Goal: Contribute content: Add original content to the website for others to see

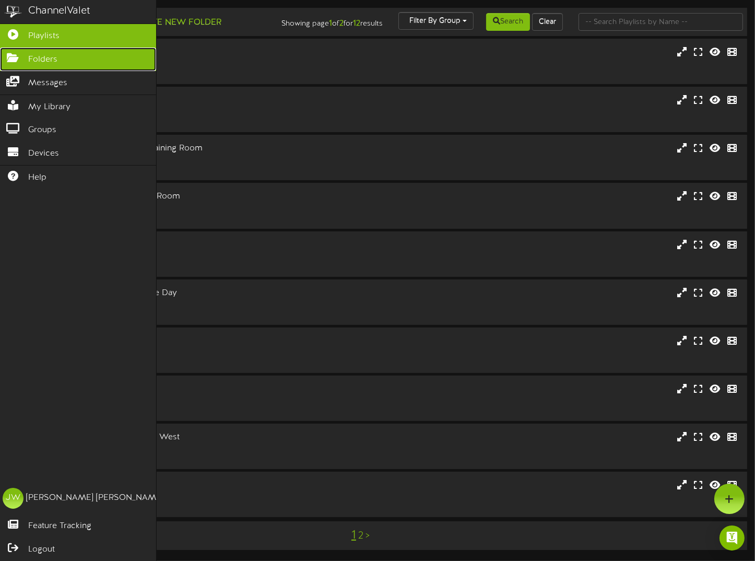
click at [29, 62] on span "Folders" at bounding box center [42, 60] width 29 height 12
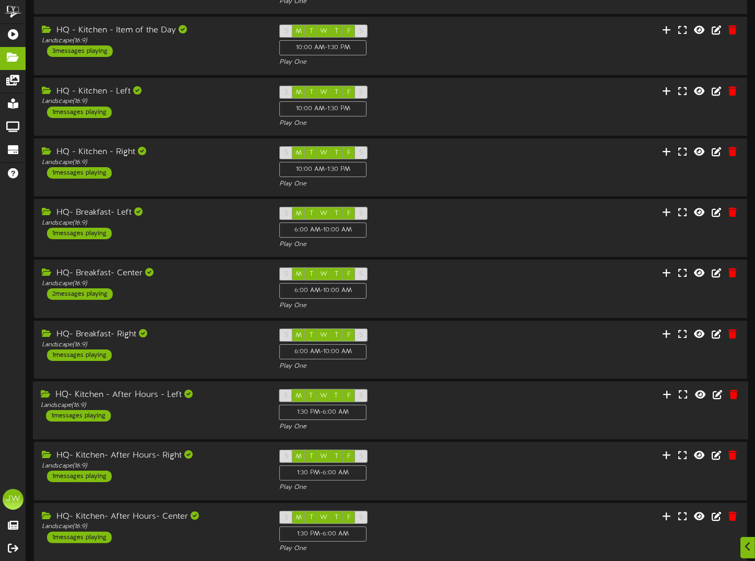
scroll to position [139, 0]
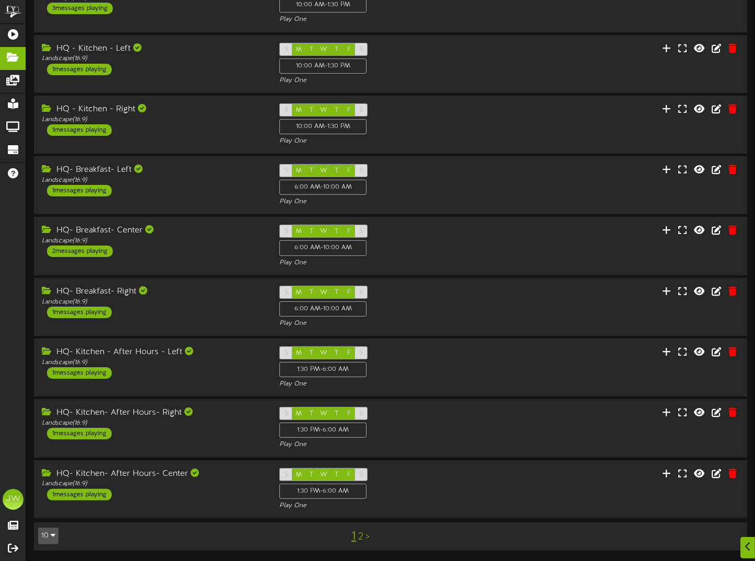
click at [361, 538] on link "2" at bounding box center [360, 536] width 5 height 11
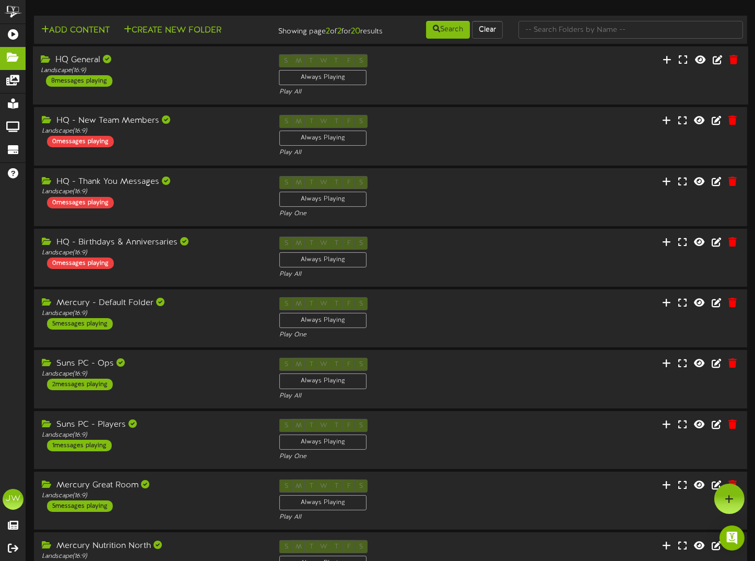
click at [77, 66] on div "HQ General" at bounding box center [152, 60] width 223 height 12
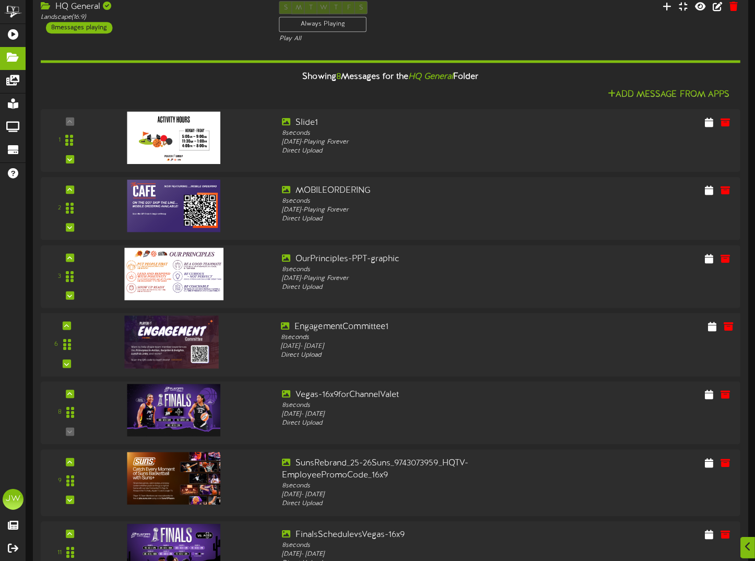
scroll to position [313, 0]
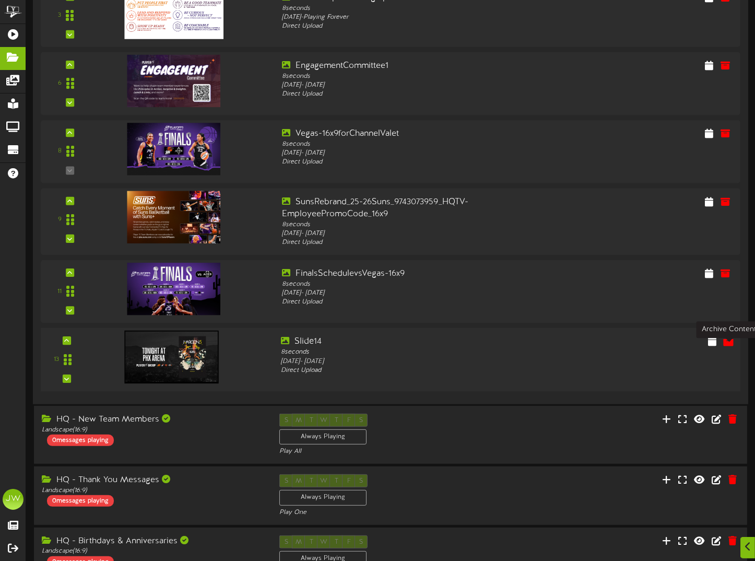
click at [729, 347] on icon at bounding box center [728, 340] width 11 height 11
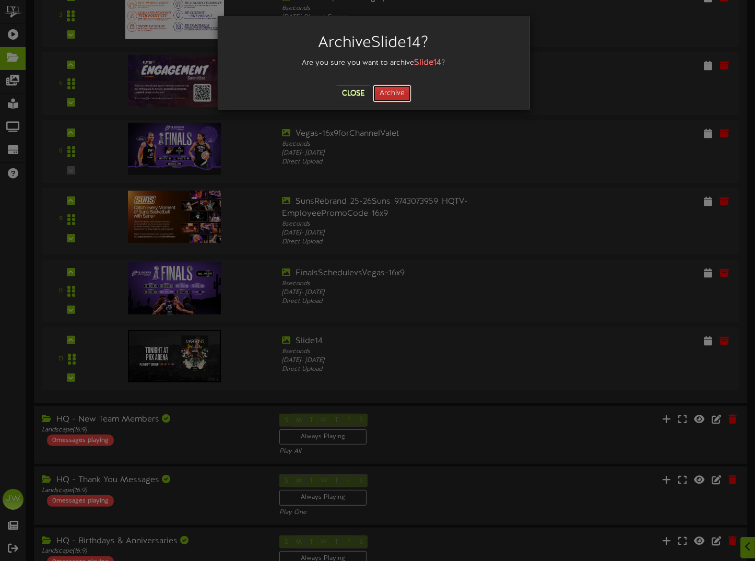
click at [395, 90] on button "Archive" at bounding box center [392, 94] width 39 height 18
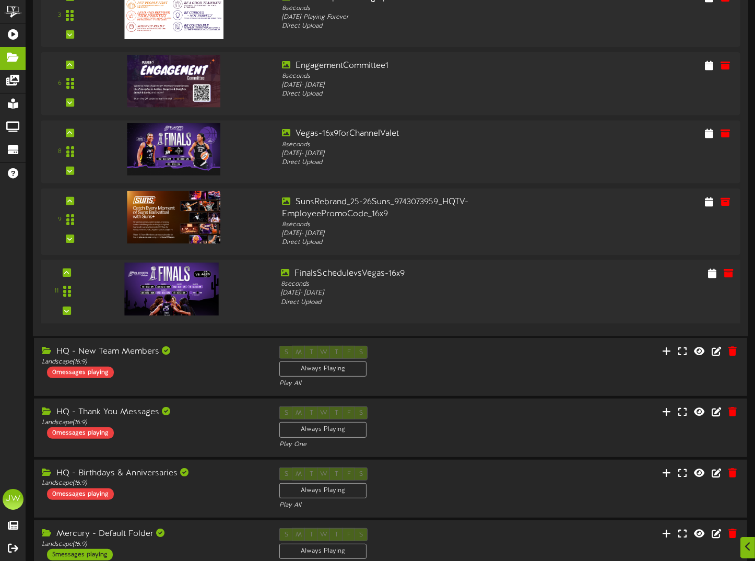
click at [184, 298] on img at bounding box center [172, 289] width 94 height 53
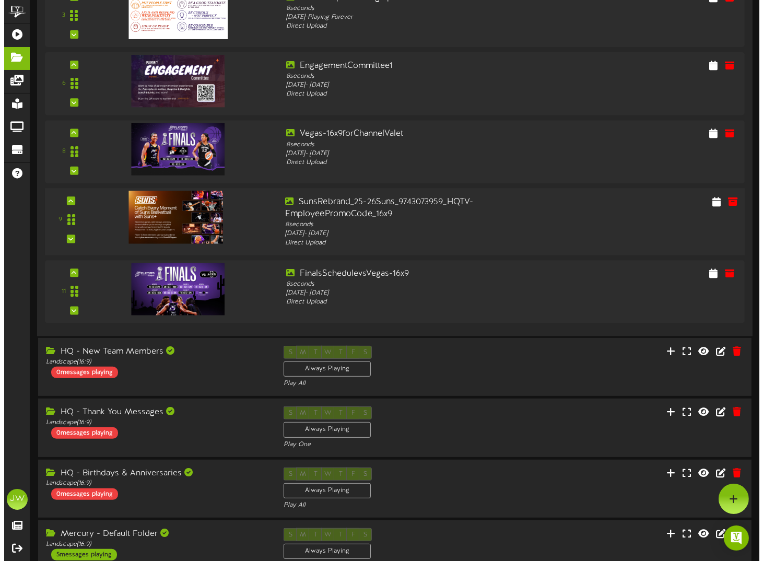
scroll to position [0, 0]
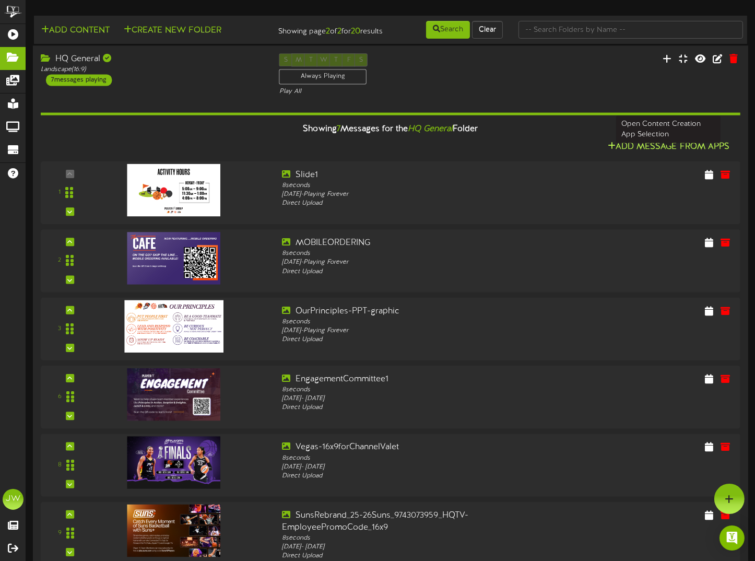
click at [648, 151] on button "Add Message From Apps" at bounding box center [669, 147] width 128 height 13
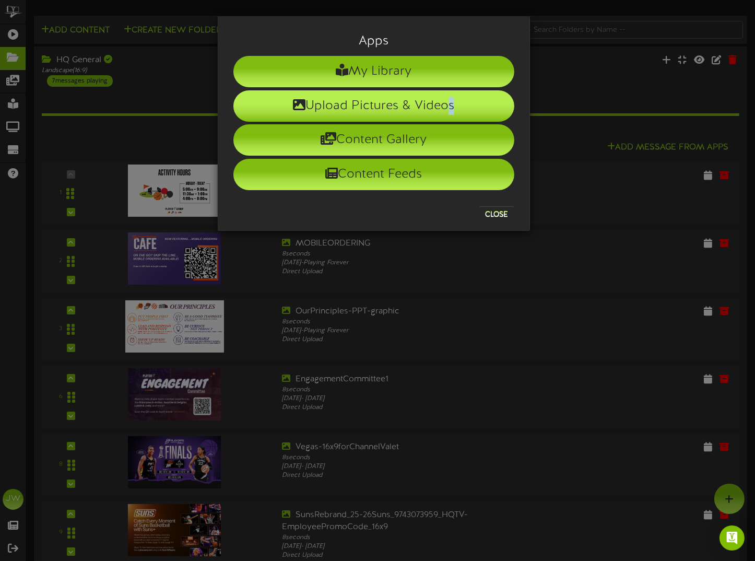
click at [313, 101] on li "Upload Pictures & Videos" at bounding box center [374, 105] width 281 height 31
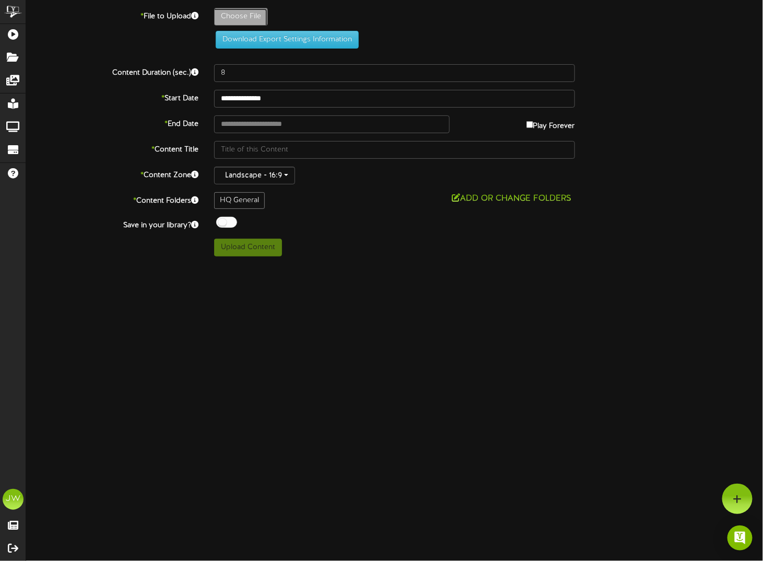
type input "**********"
type input "Slide12"
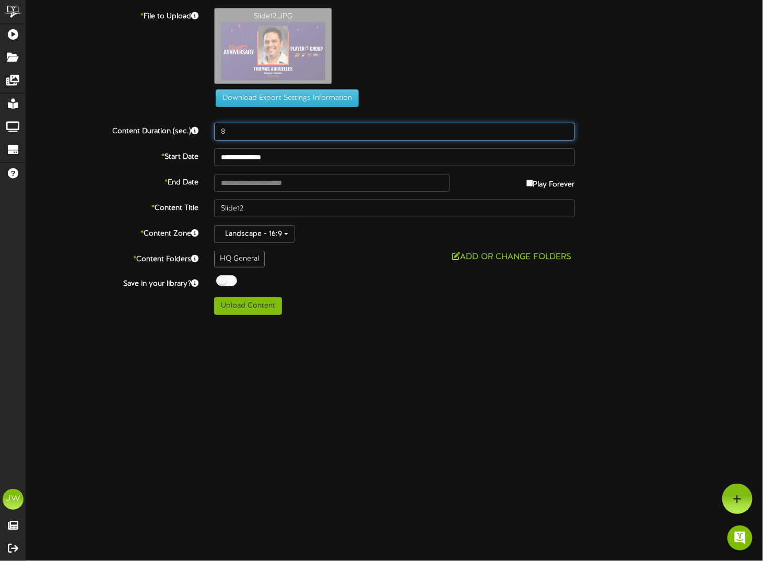
click at [527, 135] on input "8" at bounding box center [394, 132] width 361 height 18
click at [691, 194] on div "**********" at bounding box center [394, 161] width 737 height 307
type input "**********"
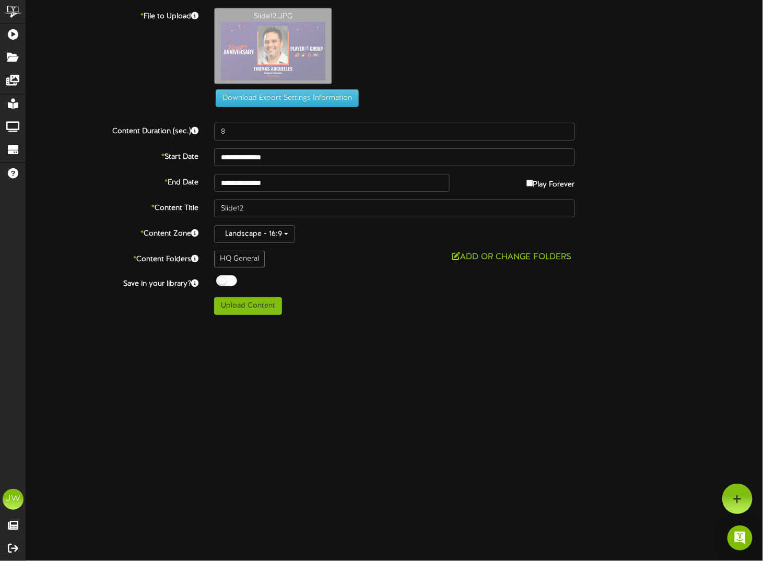
click at [222, 279] on div at bounding box center [226, 280] width 21 height 11
click at [235, 308] on button "Upload Content" at bounding box center [248, 306] width 68 height 18
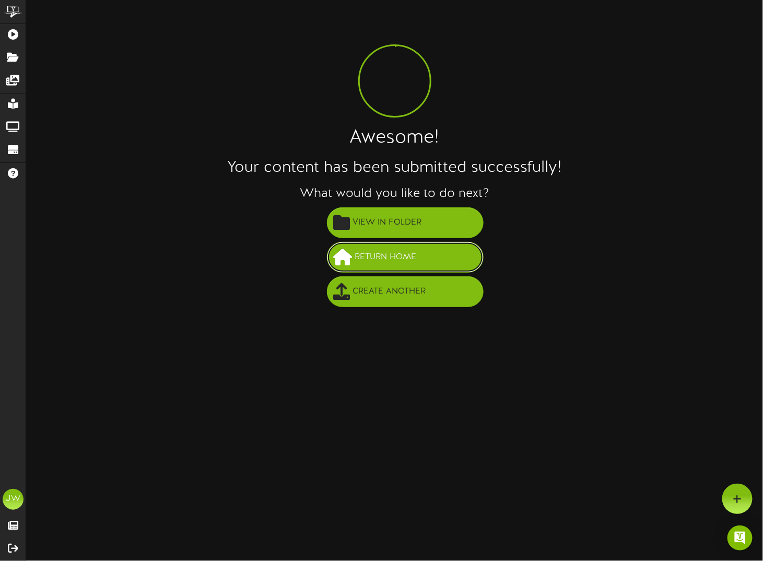
click at [406, 260] on span "Return Home" at bounding box center [386, 257] width 67 height 17
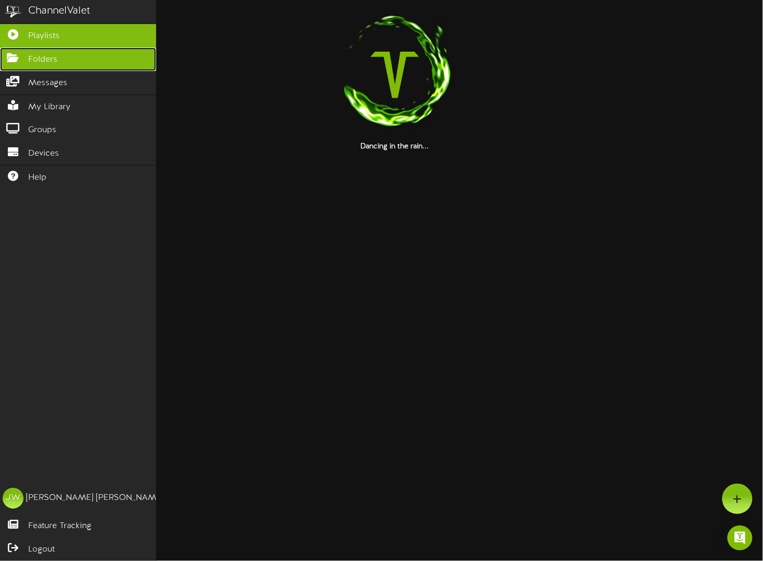
click at [19, 59] on icon at bounding box center [13, 57] width 26 height 8
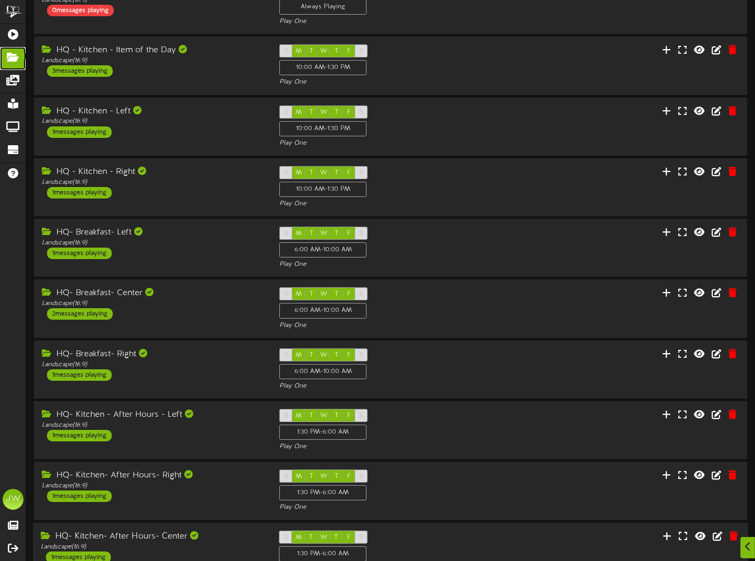
scroll to position [139, 0]
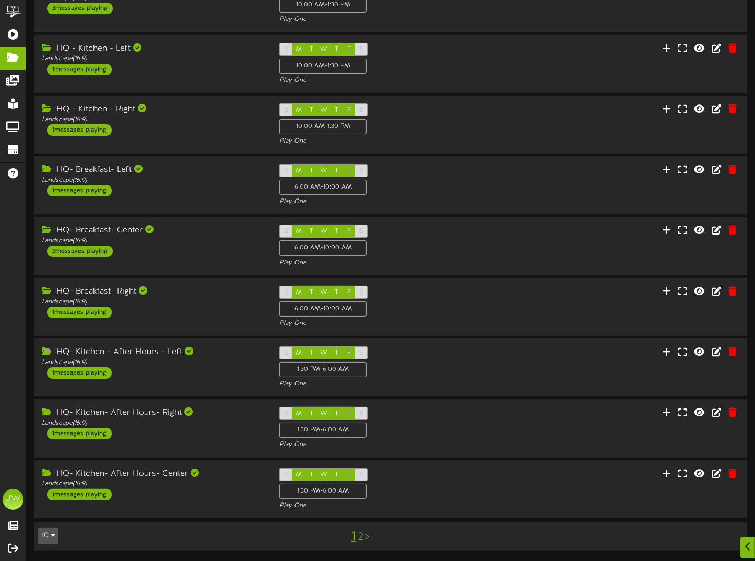
click at [361, 536] on link "2" at bounding box center [360, 536] width 5 height 11
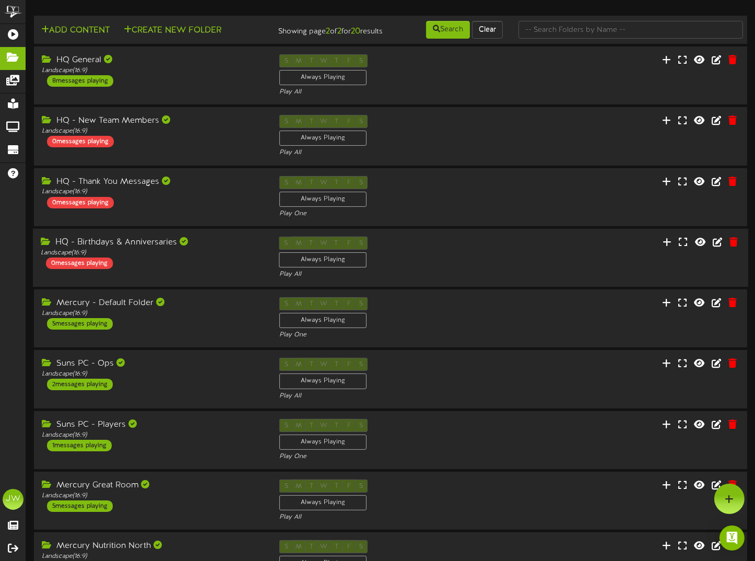
click at [151, 248] on div "HQ - Birthdays & Anniversaries" at bounding box center [152, 243] width 223 height 12
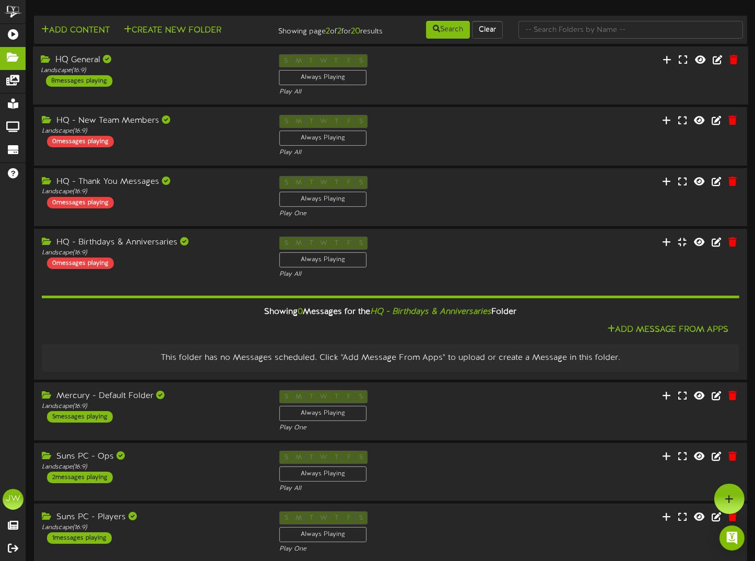
click at [90, 66] on div "HQ General" at bounding box center [152, 60] width 223 height 12
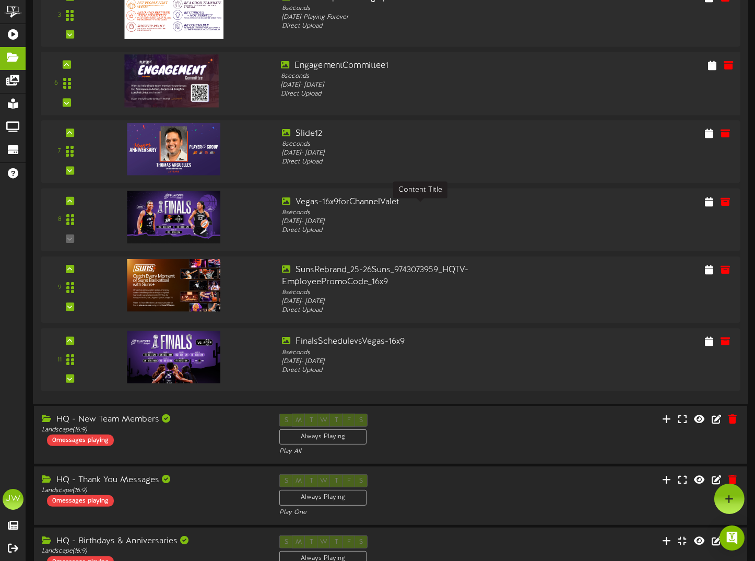
scroll to position [52, 0]
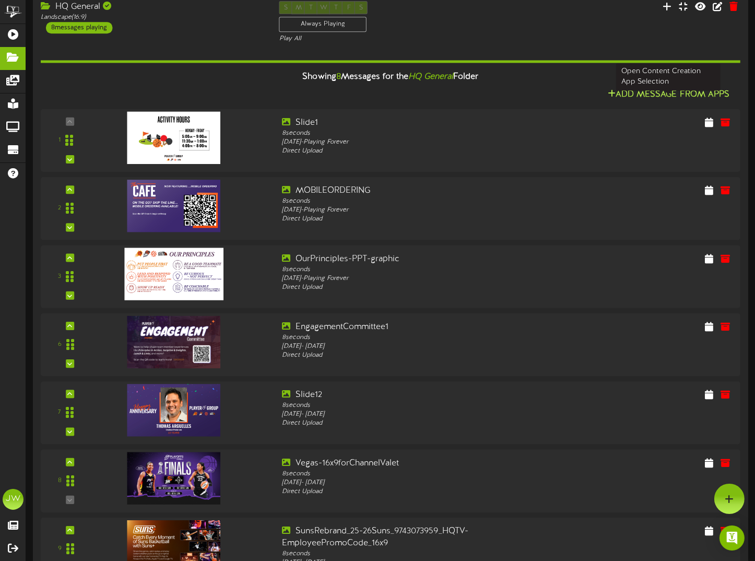
click at [652, 101] on button "Add Message From Apps" at bounding box center [669, 94] width 128 height 13
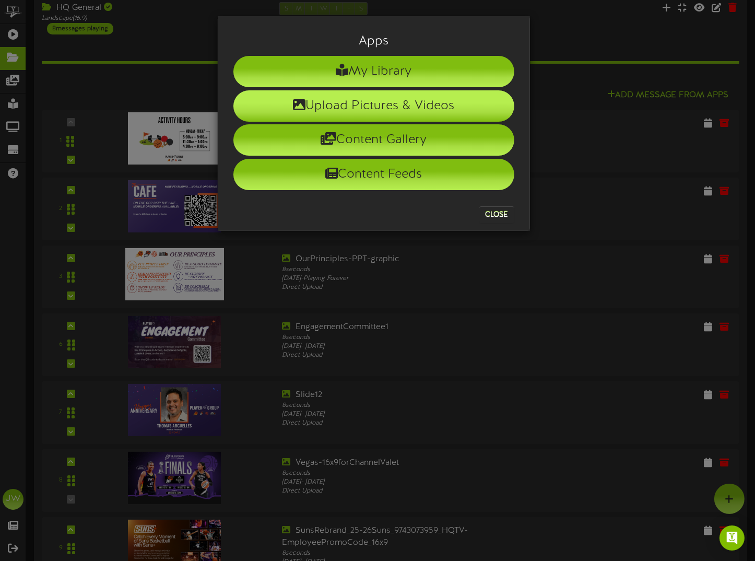
click at [297, 101] on icon at bounding box center [299, 104] width 13 height 13
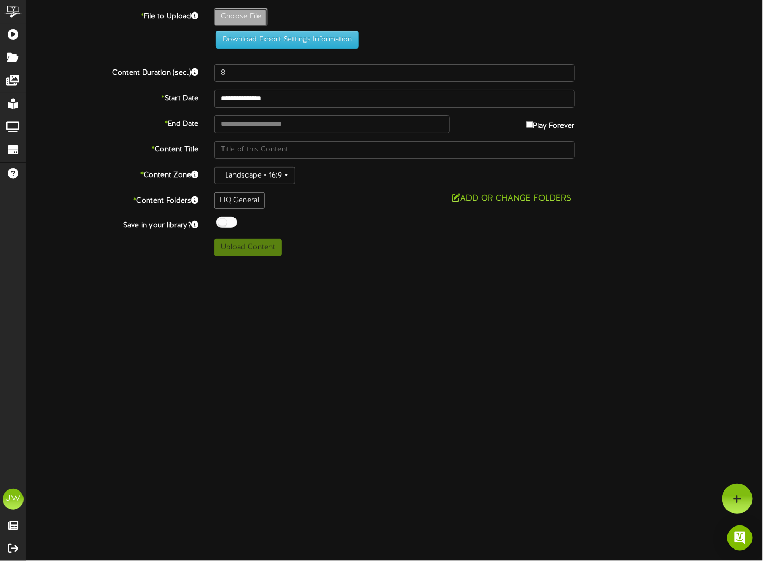
type input "**********"
type input "Slide13"
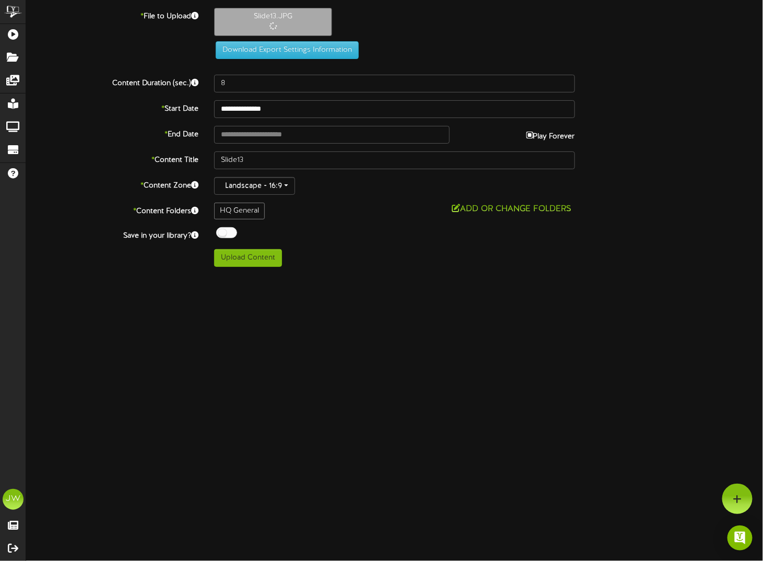
type input "**********"
click at [224, 232] on div at bounding box center [226, 232] width 21 height 11
click at [234, 256] on button "Upload Content" at bounding box center [248, 258] width 68 height 18
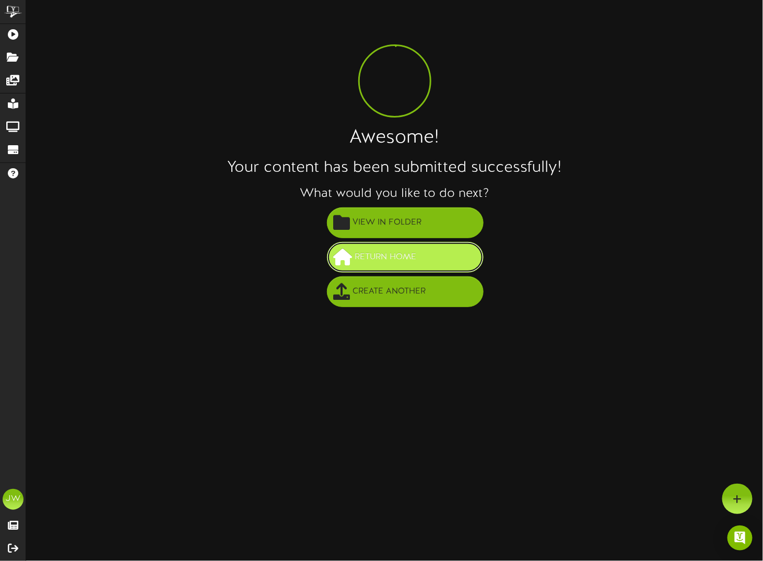
click at [369, 252] on span "Return Home" at bounding box center [386, 257] width 67 height 17
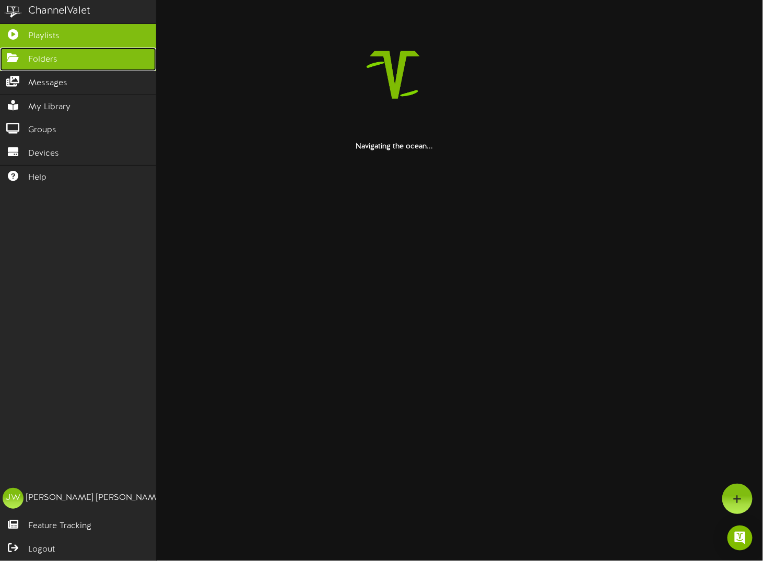
click at [22, 62] on link "Folders" at bounding box center [78, 60] width 156 height 24
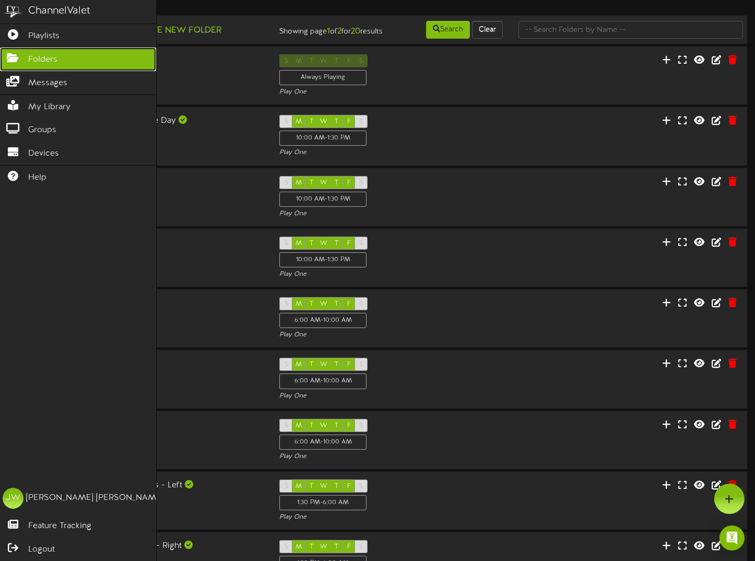
drag, startPoint x: 65, startPoint y: 54, endPoint x: 72, endPoint y: 59, distance: 7.8
click at [65, 54] on link "Folders" at bounding box center [78, 60] width 156 height 24
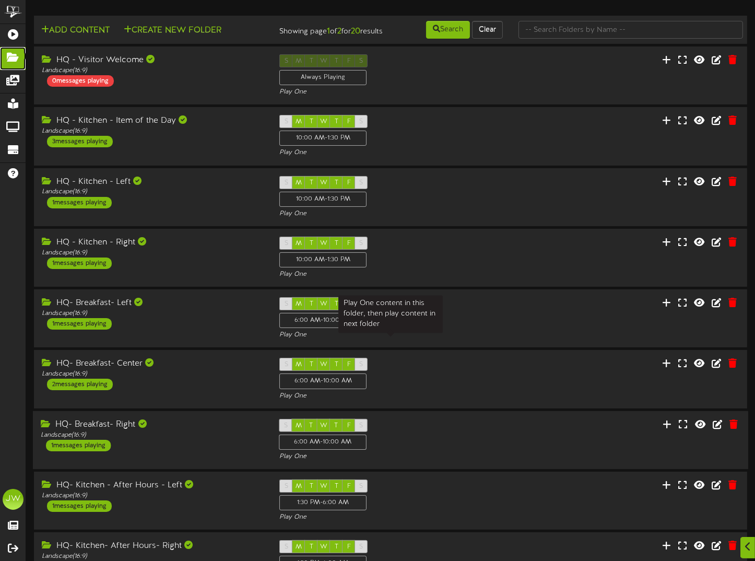
scroll to position [139, 0]
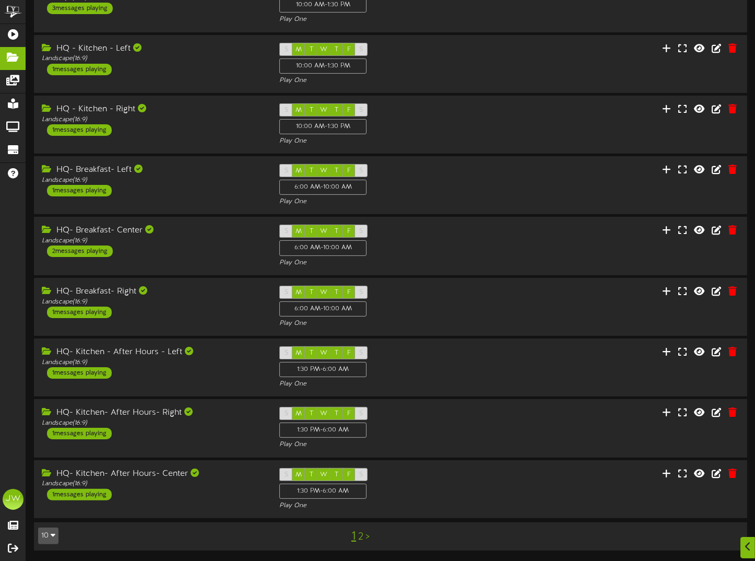
click at [363, 536] on div "1 2 >" at bounding box center [361, 537] width 180 height 20
drag, startPoint x: 361, startPoint y: 538, endPoint x: 372, endPoint y: 518, distance: 23.4
click at [361, 539] on link "2" at bounding box center [360, 536] width 5 height 11
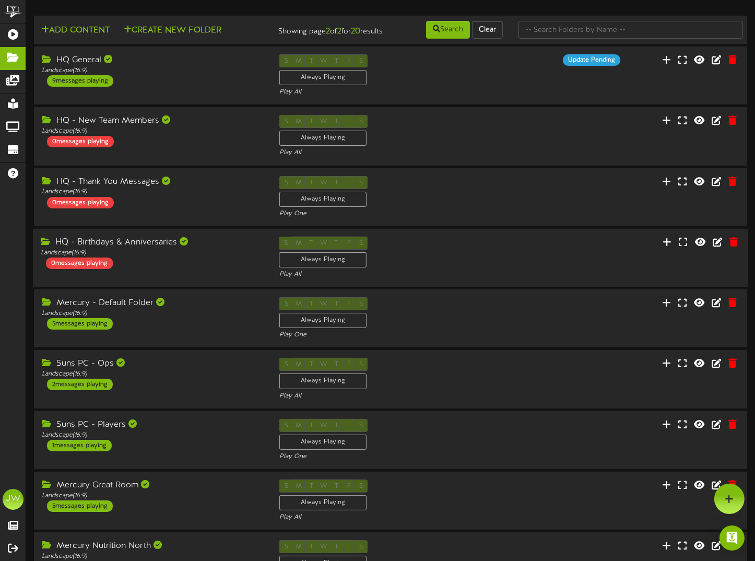
click at [156, 249] on div "HQ - Birthdays & Anniversaries" at bounding box center [152, 243] width 223 height 12
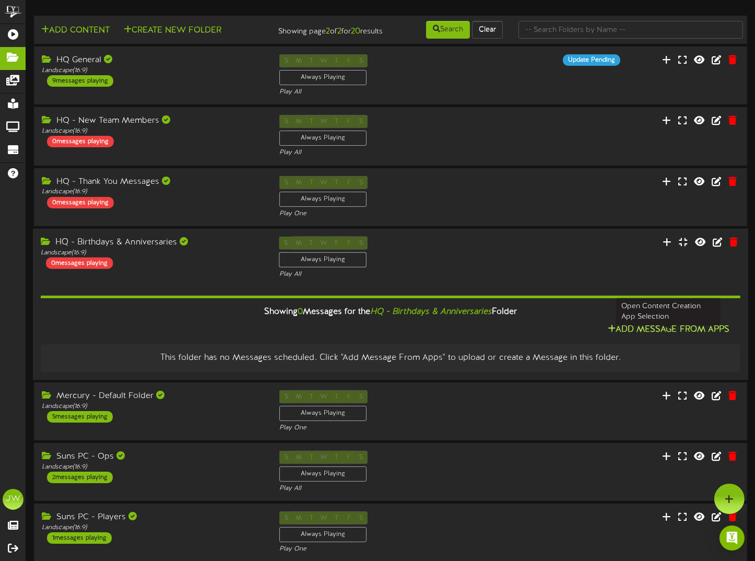
click at [671, 336] on button "Add Message From Apps" at bounding box center [669, 329] width 128 height 13
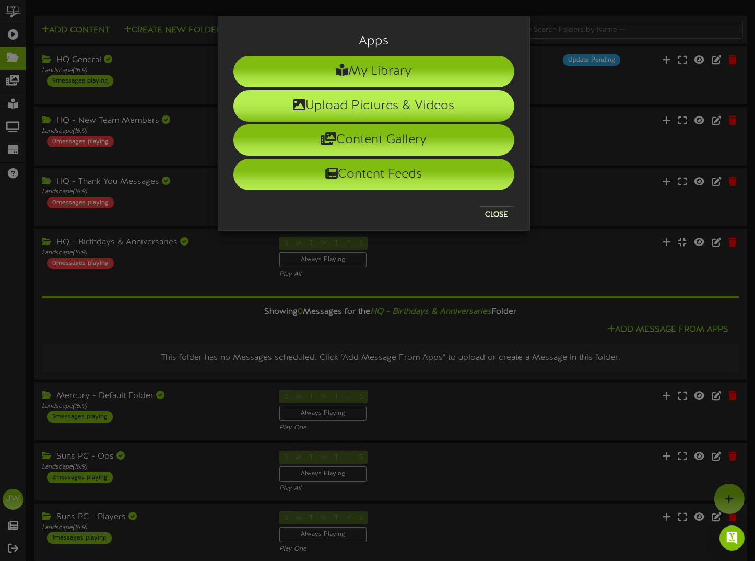
click at [273, 111] on li "Upload Pictures & Videos" at bounding box center [374, 105] width 281 height 31
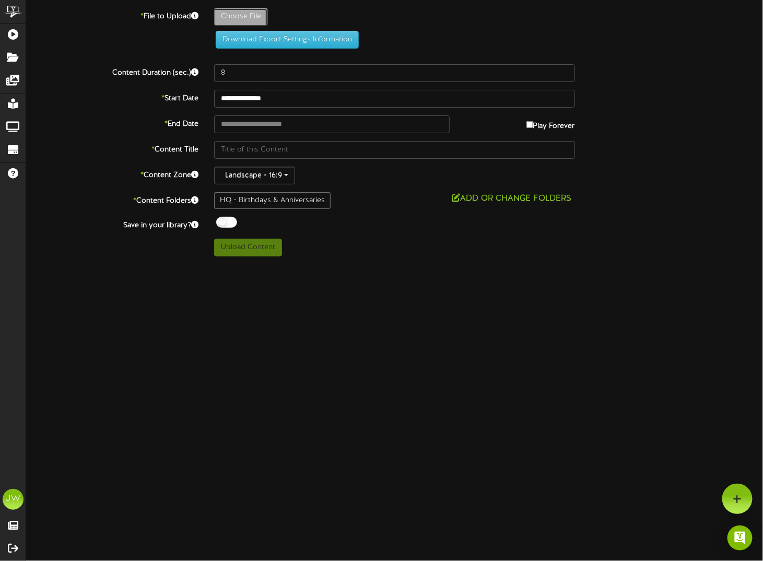
type input "**********"
type input "Slide6"
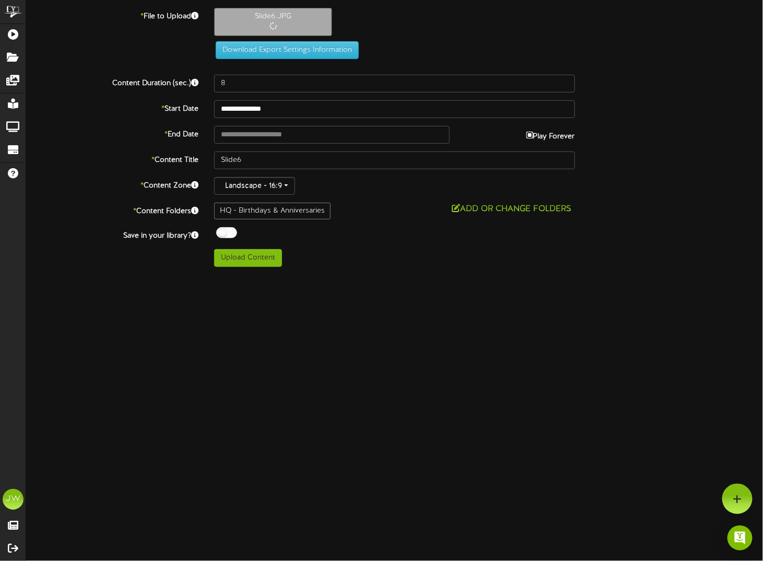
type input "**********"
click at [224, 234] on div at bounding box center [226, 232] width 21 height 11
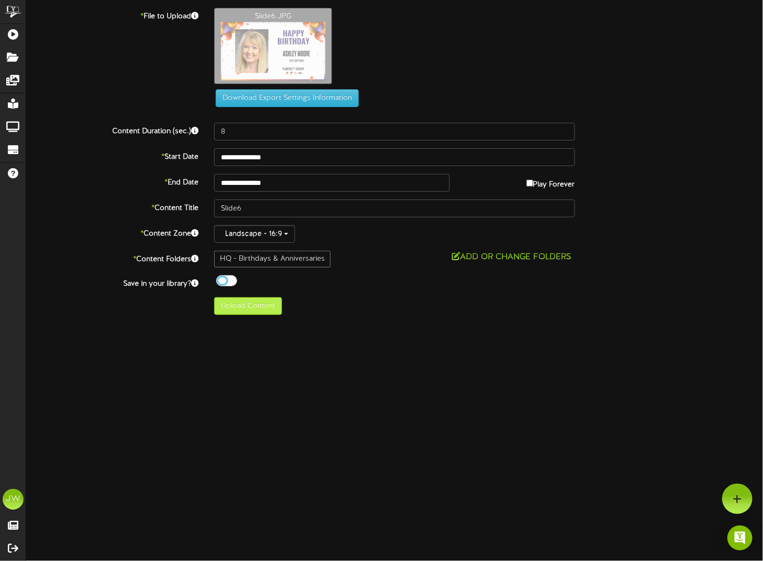
click at [237, 257] on div "HQ - Birthdays & Anniversaries" at bounding box center [272, 259] width 116 height 17
click at [255, 306] on button "Upload Content" at bounding box center [248, 306] width 68 height 18
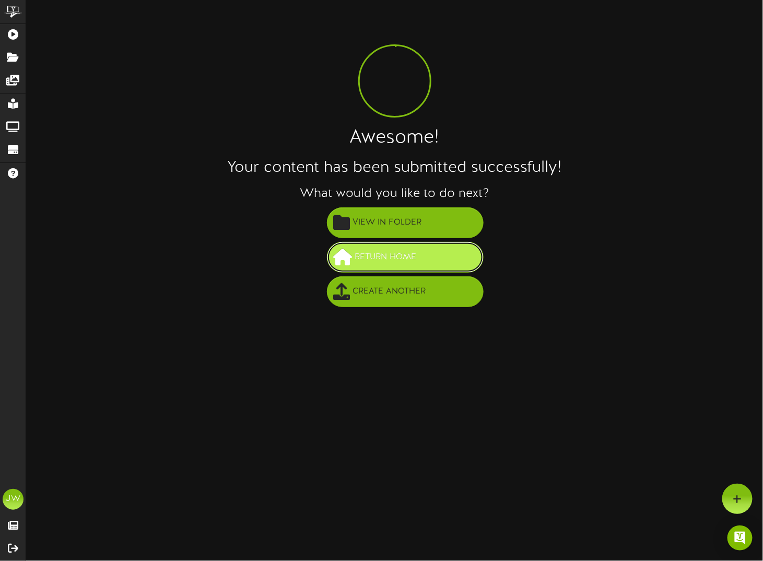
click at [388, 258] on span "Return Home" at bounding box center [386, 257] width 67 height 17
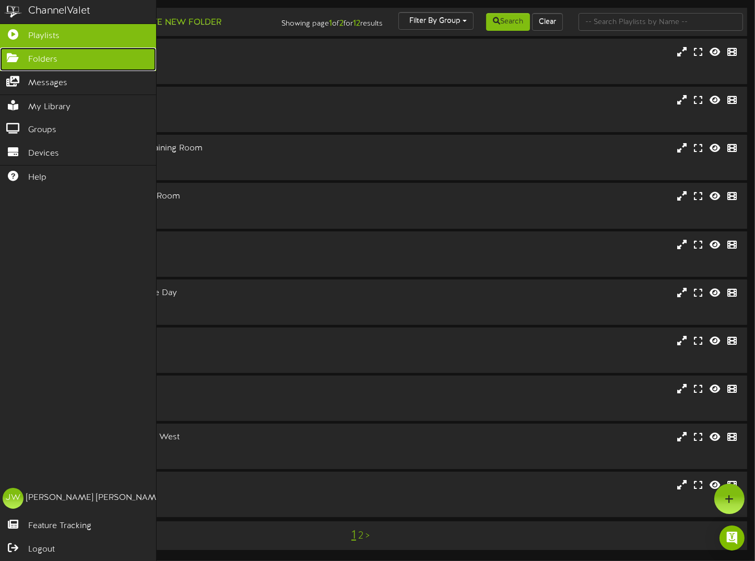
click at [15, 57] on icon at bounding box center [13, 57] width 26 height 8
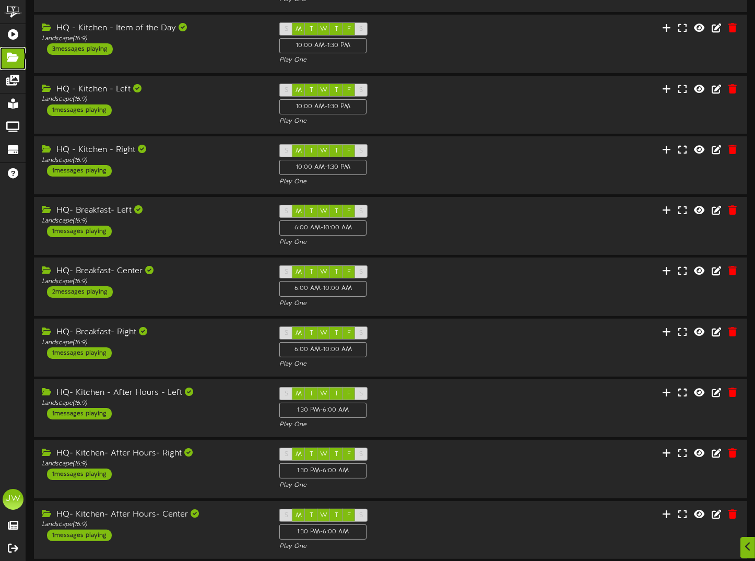
scroll to position [139, 0]
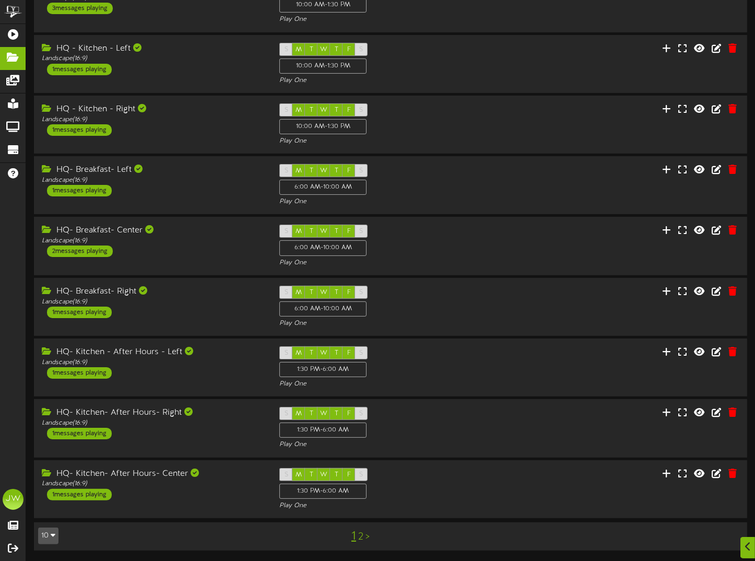
click at [361, 538] on link "2" at bounding box center [360, 536] width 5 height 11
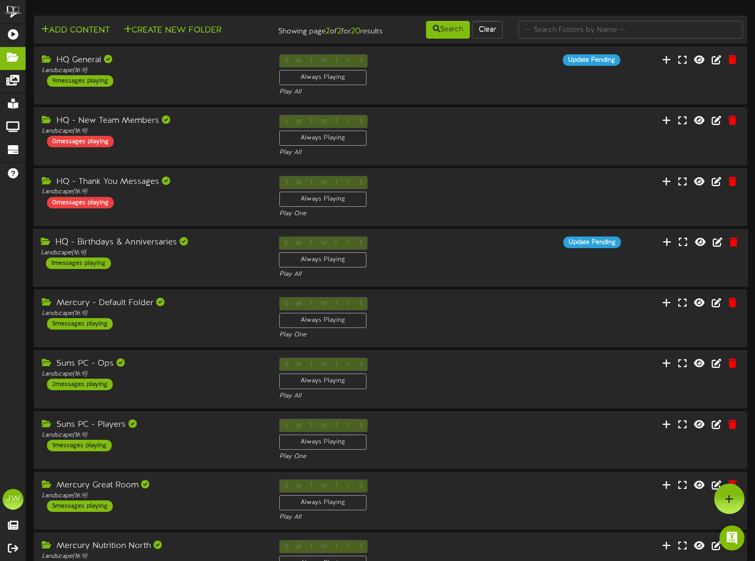
click at [152, 246] on div "HQ - Birthdays & Anniversaries" at bounding box center [152, 243] width 223 height 12
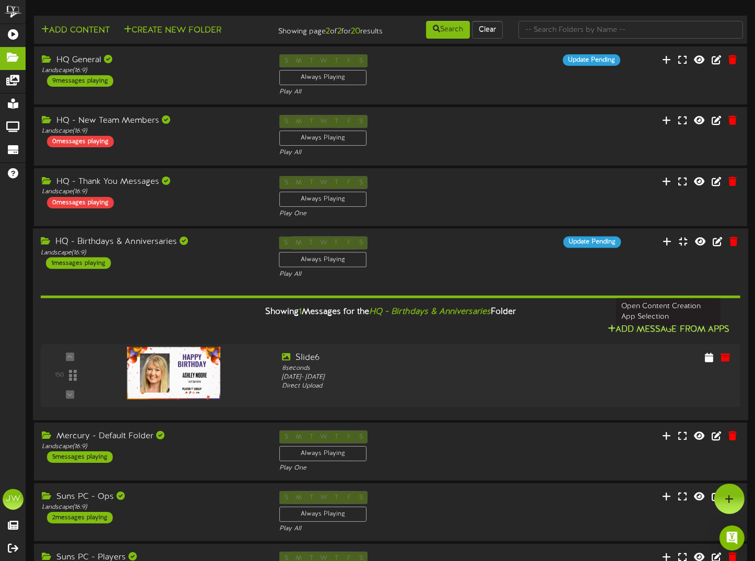
click at [640, 336] on button "Add Message From Apps" at bounding box center [669, 329] width 128 height 13
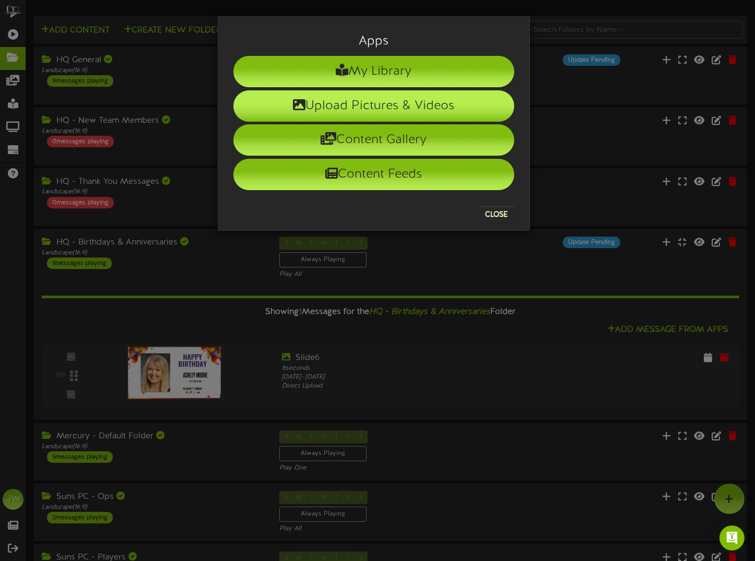
click at [311, 102] on li "Upload Pictures & Videos" at bounding box center [374, 105] width 281 height 31
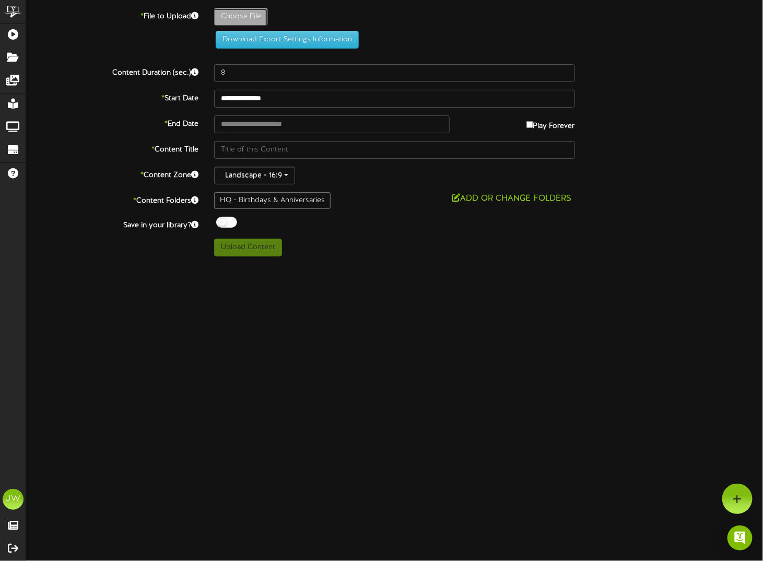
type input "**********"
type input "Slide7"
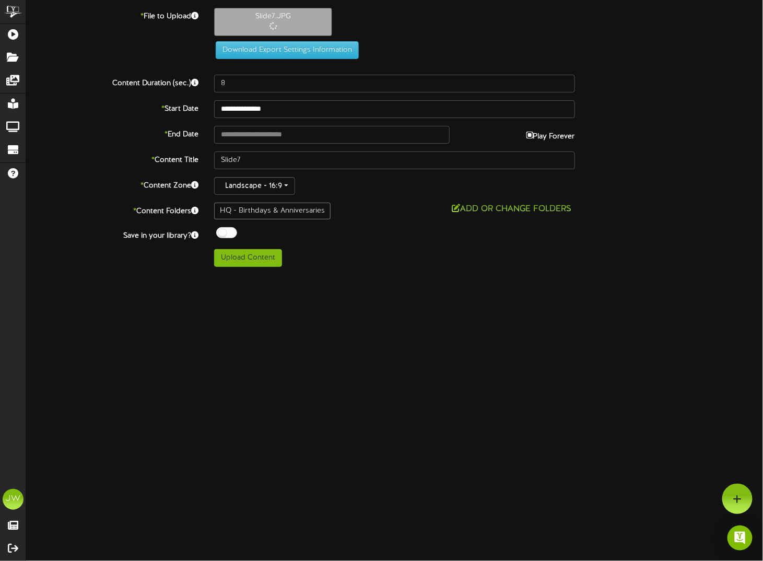
type input "**********"
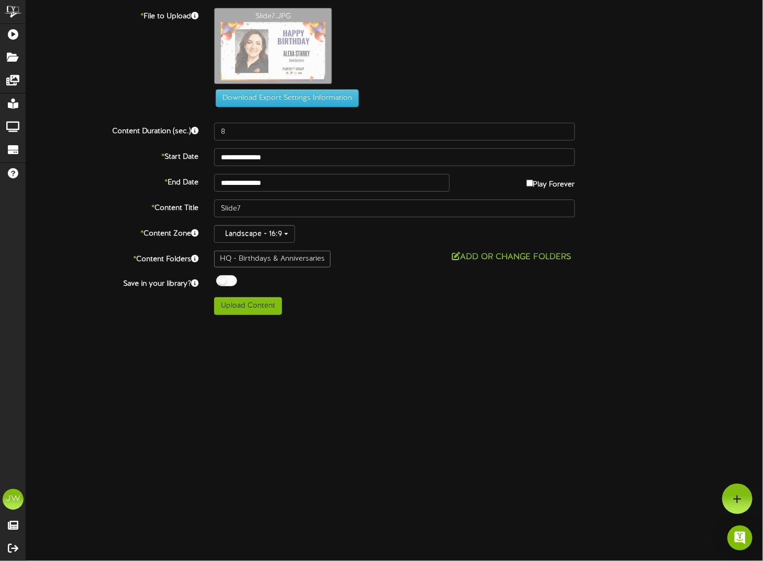
click at [225, 279] on div at bounding box center [226, 280] width 21 height 11
click at [258, 306] on button "Upload Content" at bounding box center [248, 306] width 68 height 18
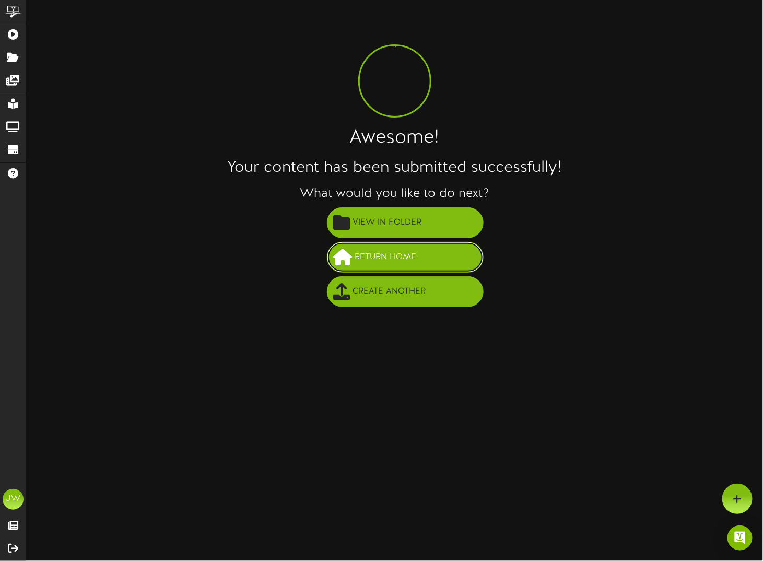
click at [351, 260] on span at bounding box center [343, 257] width 19 height 17
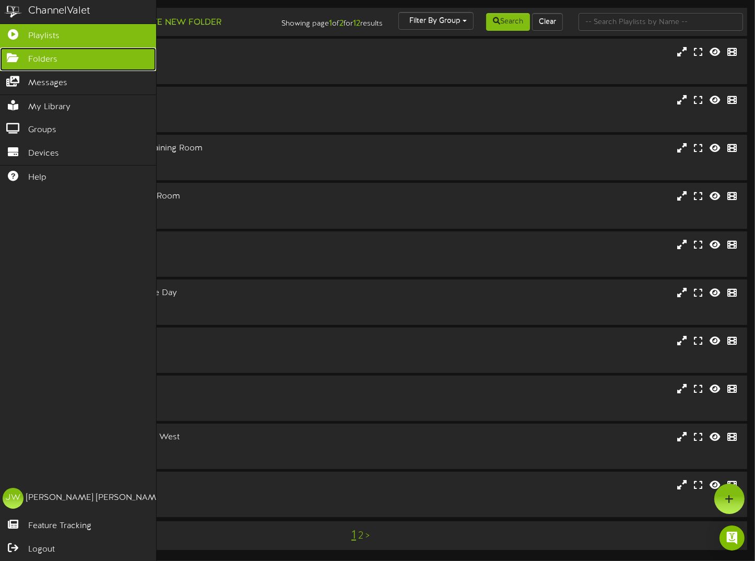
click at [37, 60] on span "Folders" at bounding box center [42, 60] width 29 height 12
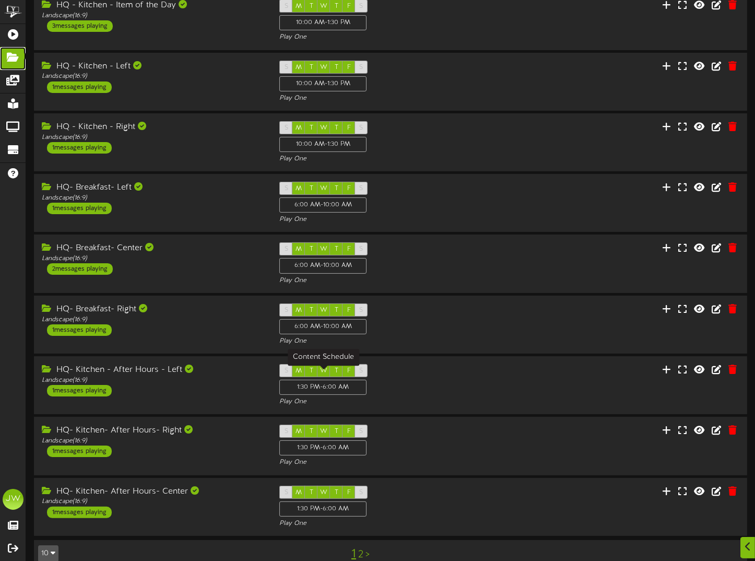
scroll to position [139, 0]
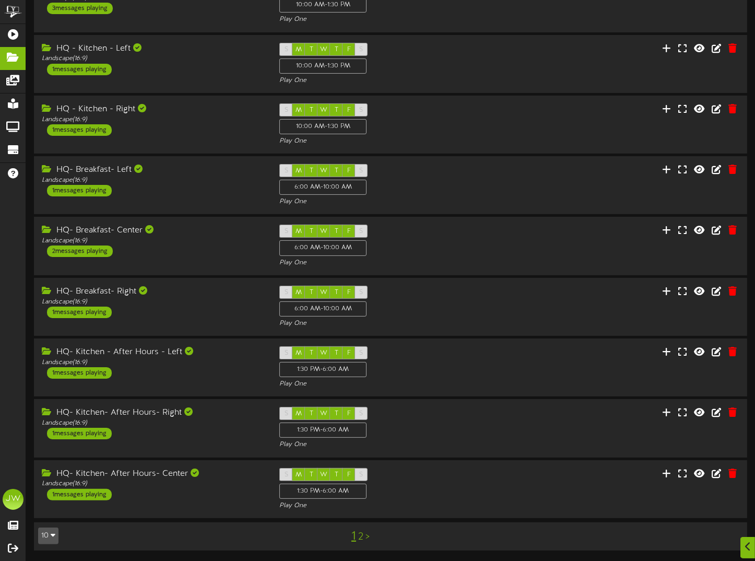
click at [359, 534] on link "2" at bounding box center [360, 536] width 5 height 11
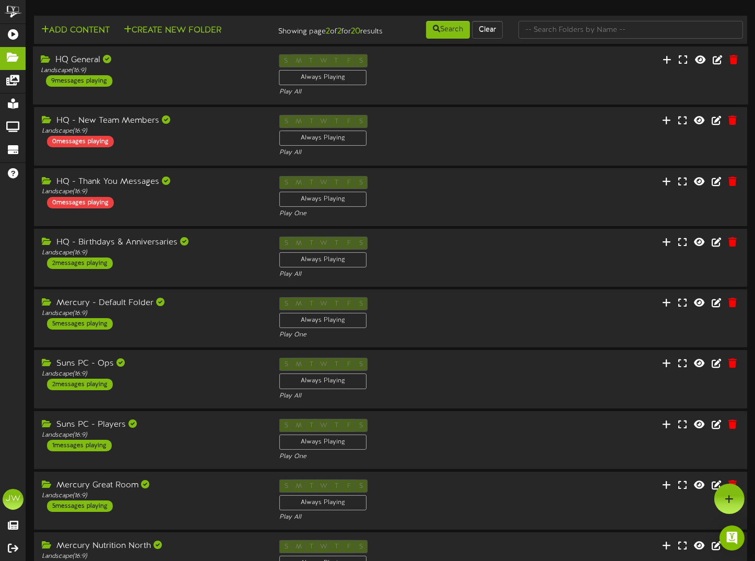
click at [93, 66] on div "HQ General" at bounding box center [152, 60] width 223 height 12
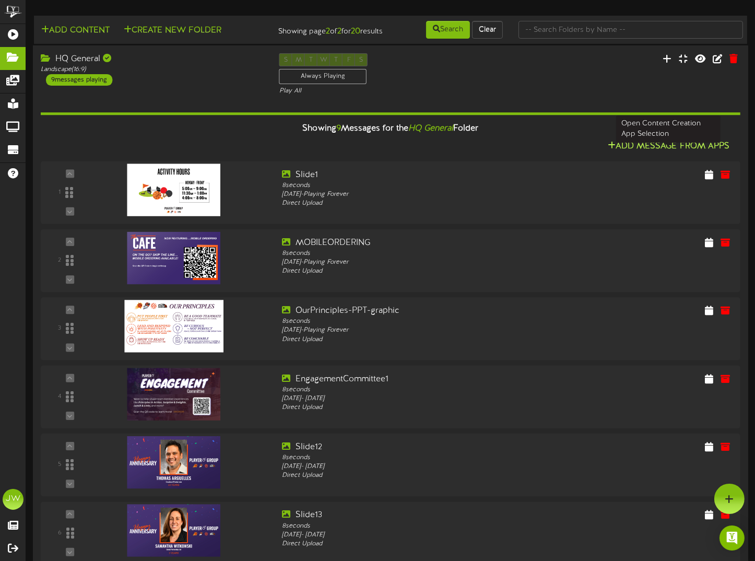
click at [631, 150] on button "Add Message From Apps" at bounding box center [669, 147] width 128 height 13
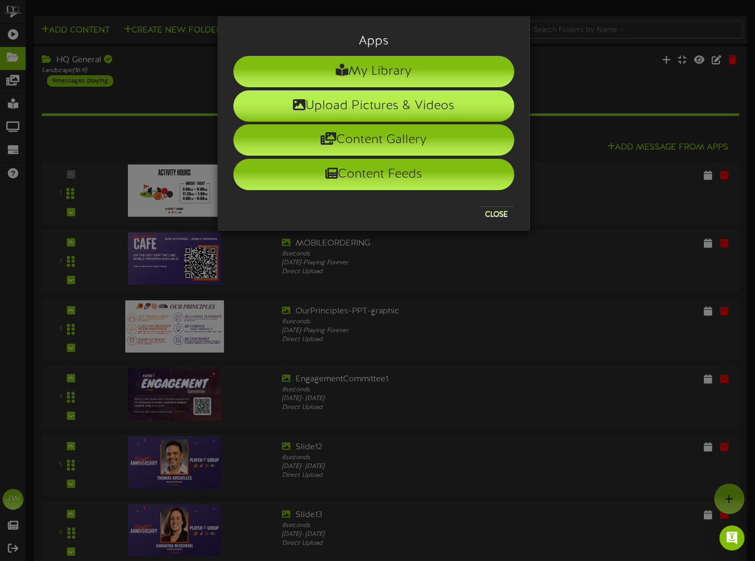
click at [290, 106] on li "Upload Pictures & Videos" at bounding box center [374, 105] width 281 height 31
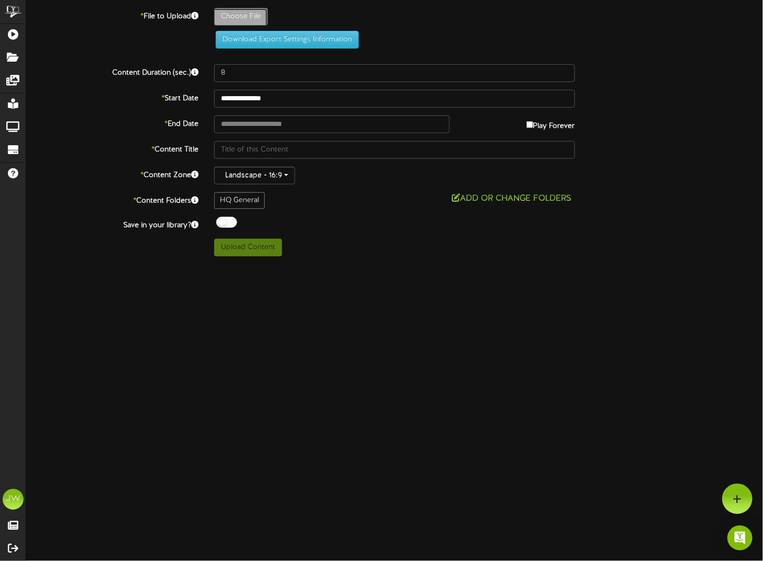
type input "**********"
type input "Maroon5"
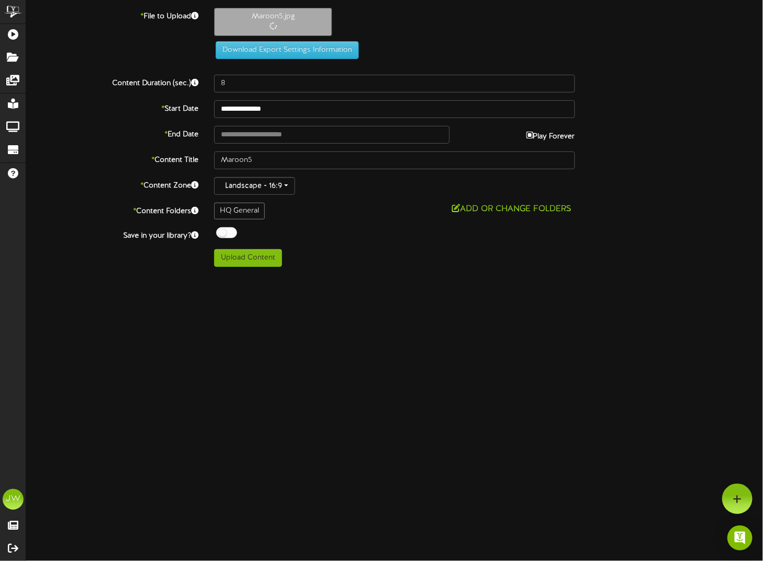
type input "**********"
click at [229, 229] on div at bounding box center [226, 232] width 21 height 11
click at [241, 259] on button "Upload Content" at bounding box center [248, 258] width 68 height 18
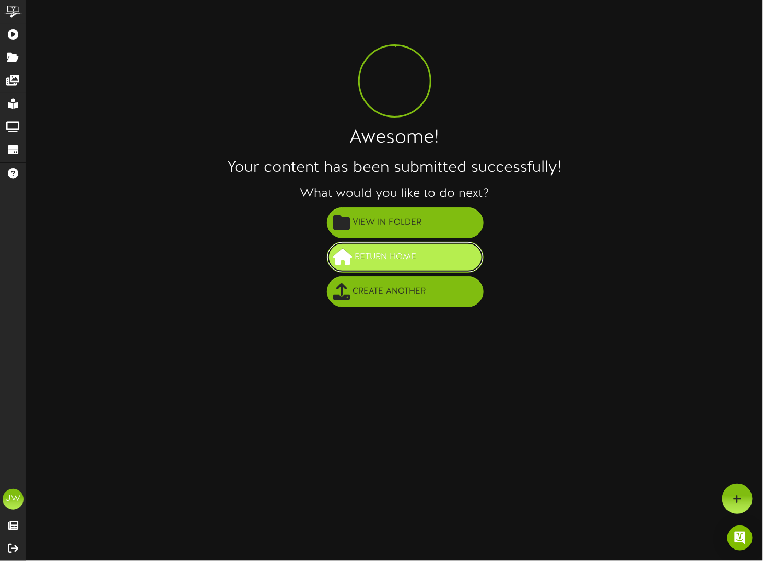
click at [344, 250] on span at bounding box center [343, 257] width 19 height 17
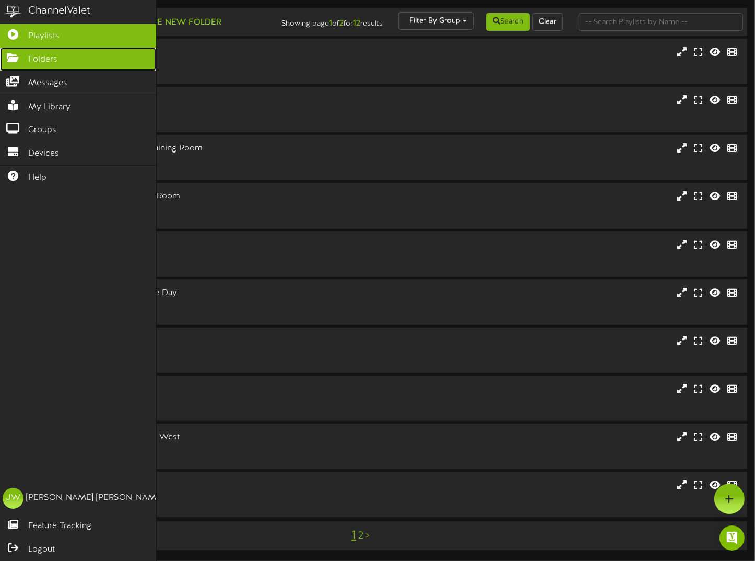
click at [64, 56] on link "Folders" at bounding box center [78, 60] width 156 height 24
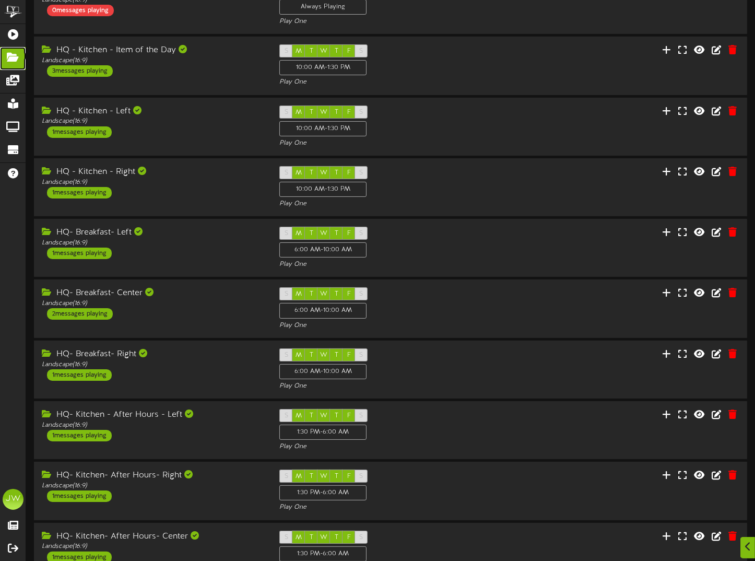
scroll to position [139, 0]
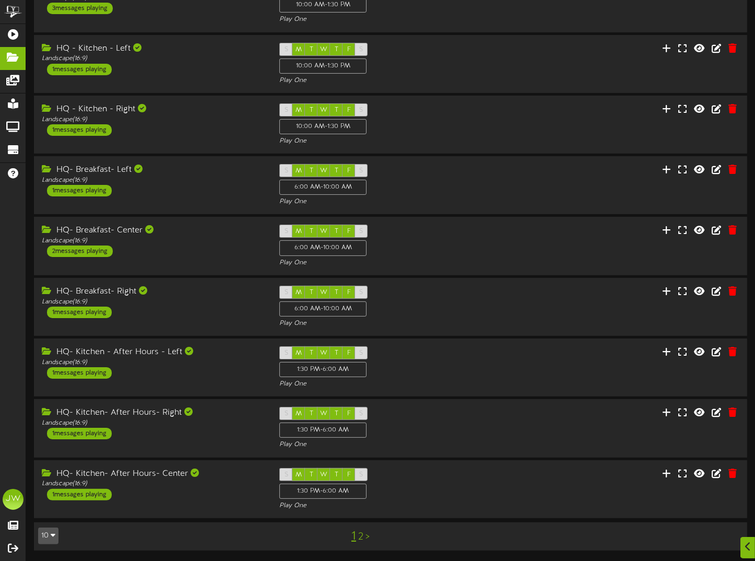
click at [359, 534] on link "2" at bounding box center [360, 536] width 5 height 11
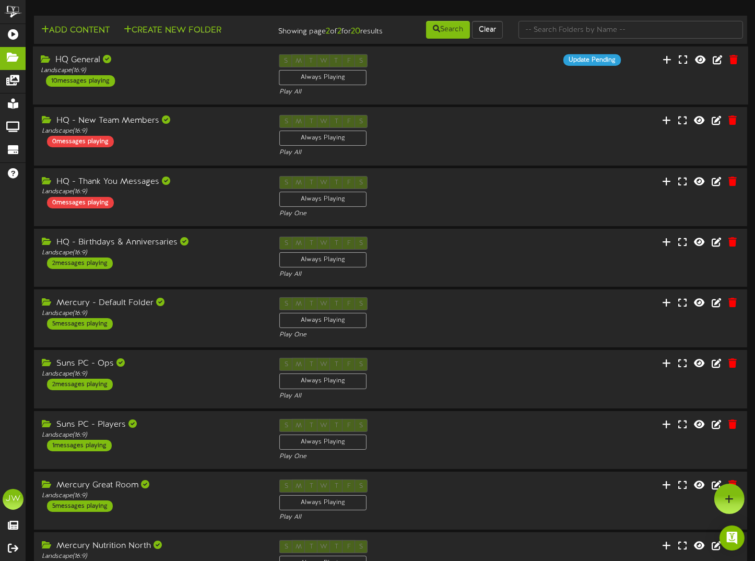
click at [85, 65] on div "HQ General" at bounding box center [152, 60] width 223 height 12
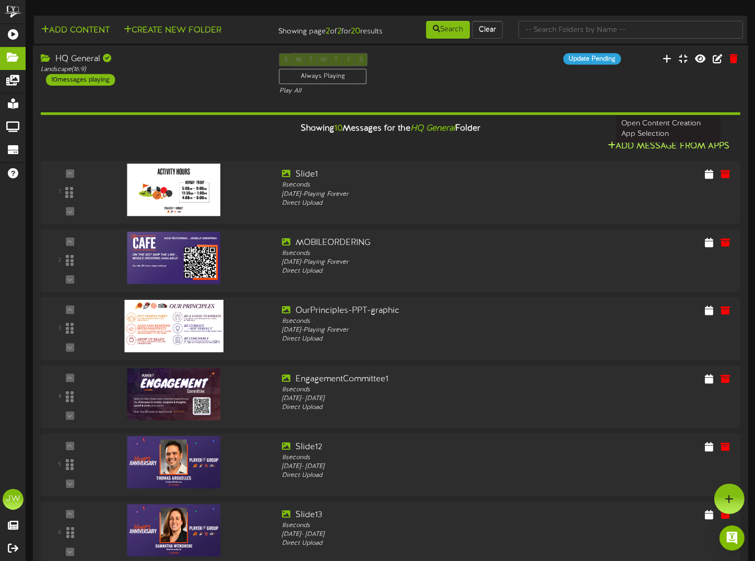
click at [643, 153] on button "Add Message From Apps" at bounding box center [669, 146] width 128 height 13
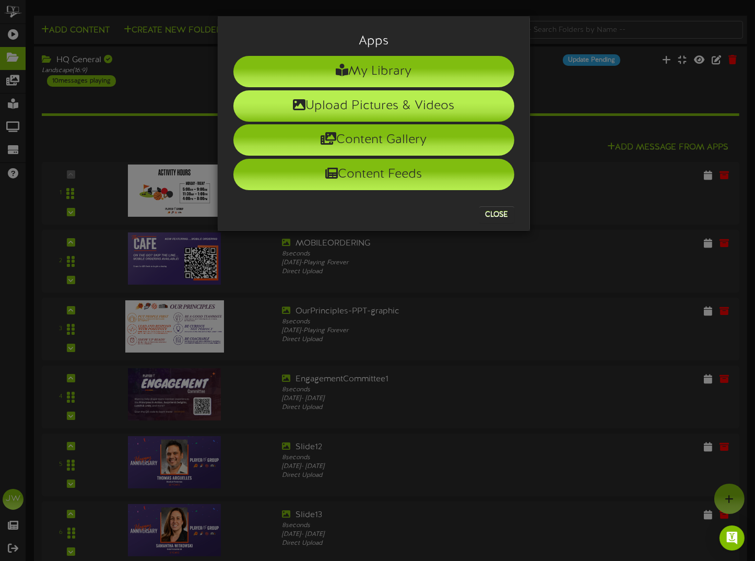
click at [355, 106] on li "Upload Pictures & Videos" at bounding box center [374, 105] width 281 height 31
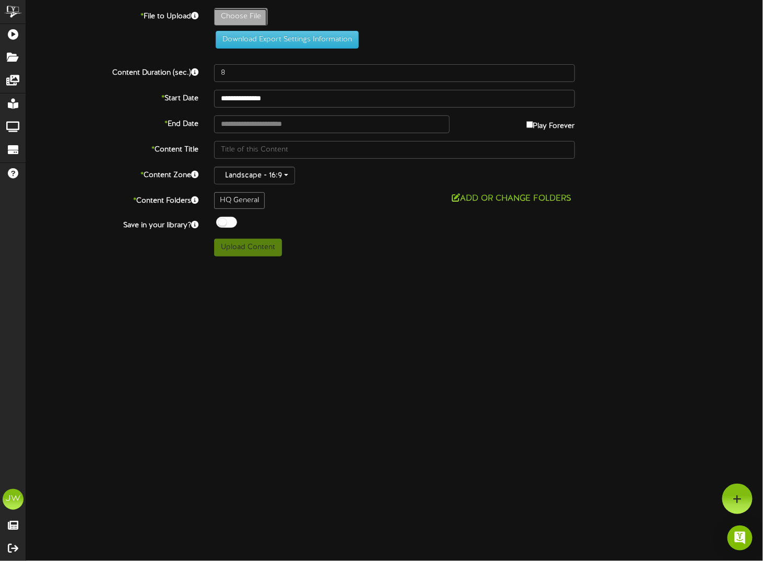
type input "**********"
type input "StevieNicks"
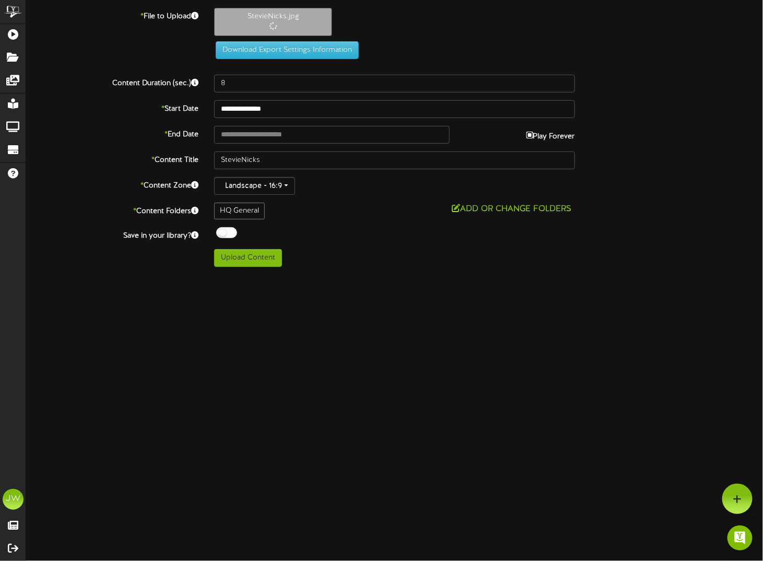
type input "**********"
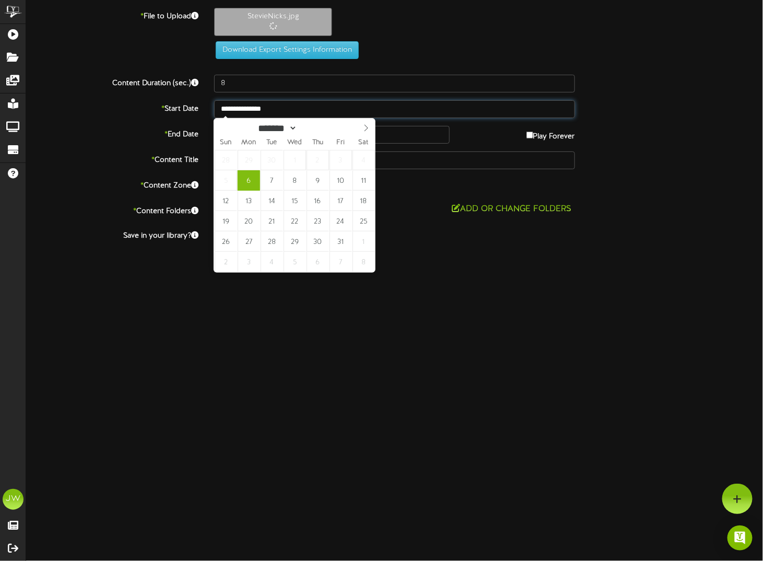
click at [232, 109] on input "**********" at bounding box center [394, 109] width 361 height 18
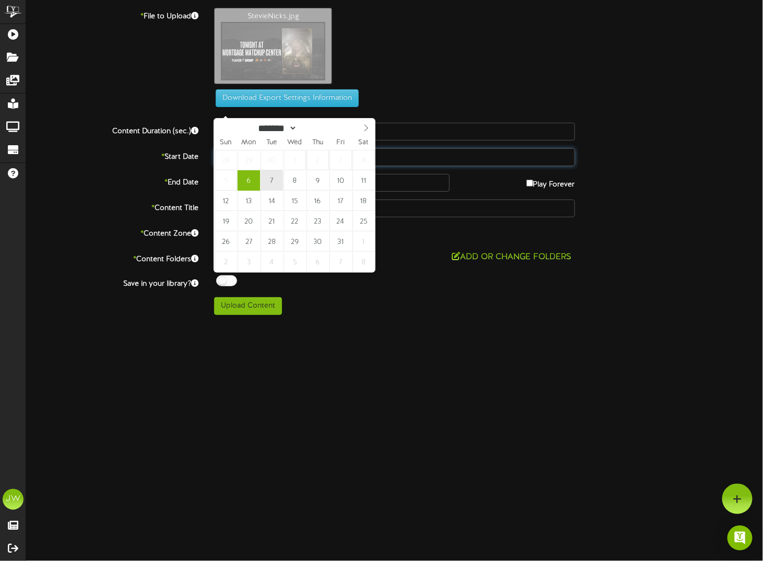
type input "**********"
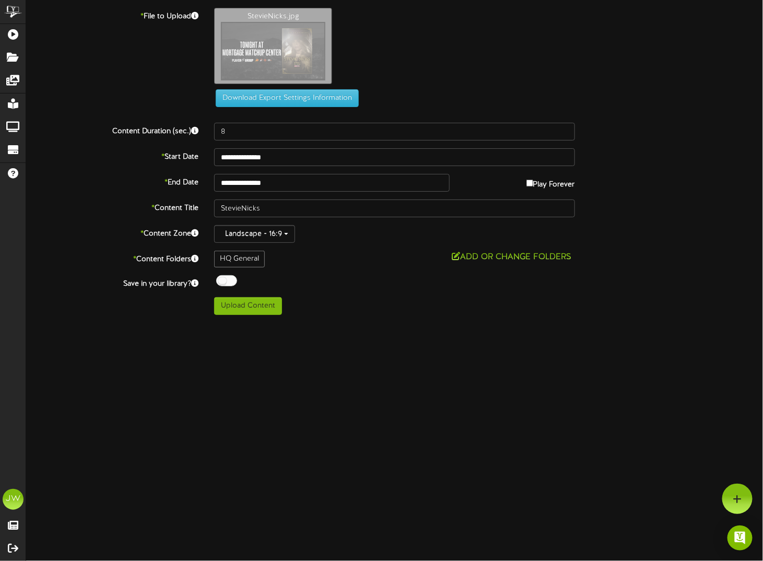
click at [225, 280] on div at bounding box center [226, 280] width 21 height 11
click at [253, 301] on button "Upload Content" at bounding box center [248, 306] width 68 height 18
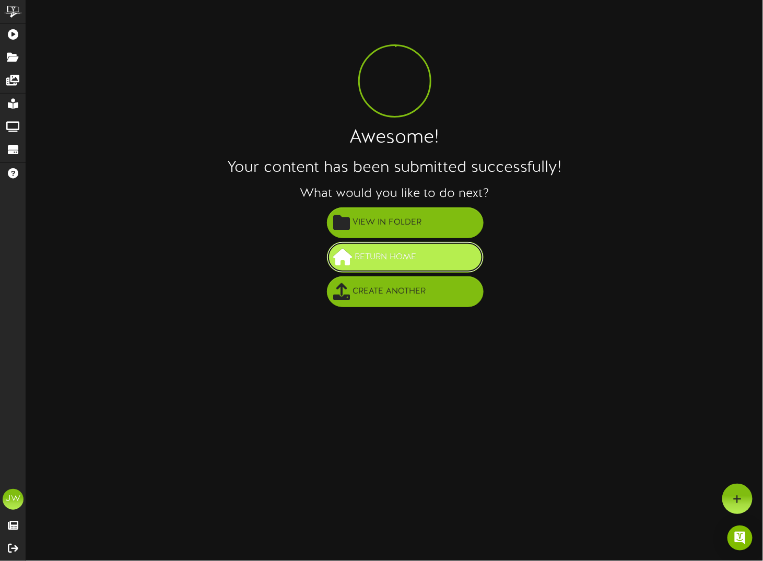
click at [421, 258] on button "Return Home" at bounding box center [405, 257] width 157 height 31
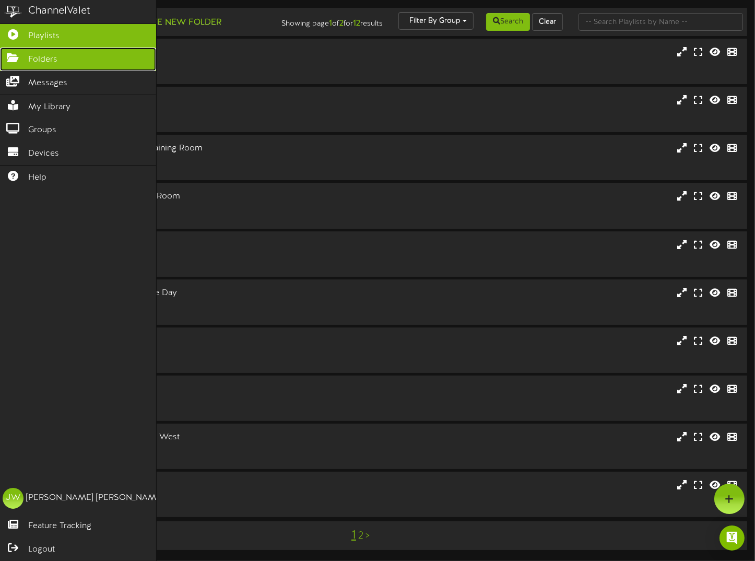
click at [40, 54] on span "Folders" at bounding box center [42, 60] width 29 height 12
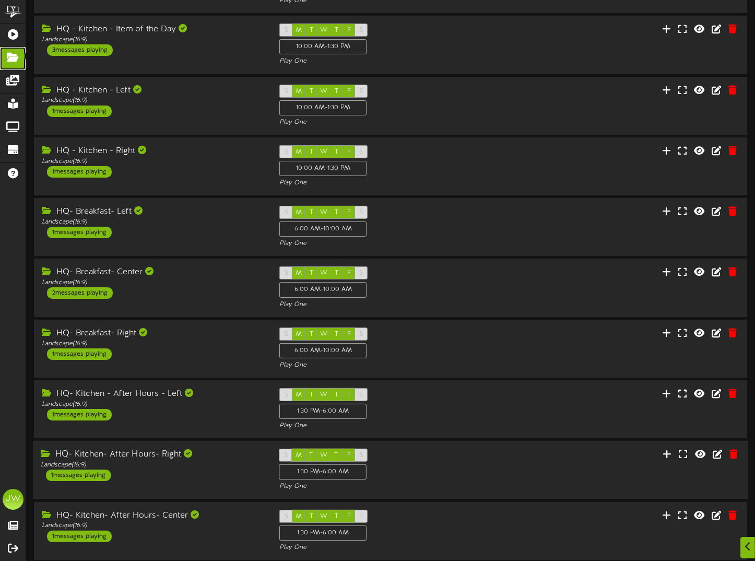
scroll to position [139, 0]
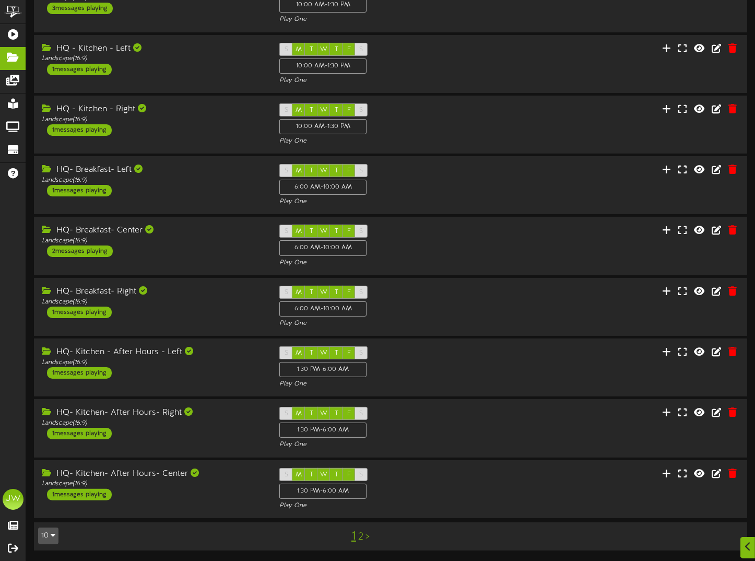
click at [358, 538] on link "2" at bounding box center [360, 536] width 5 height 11
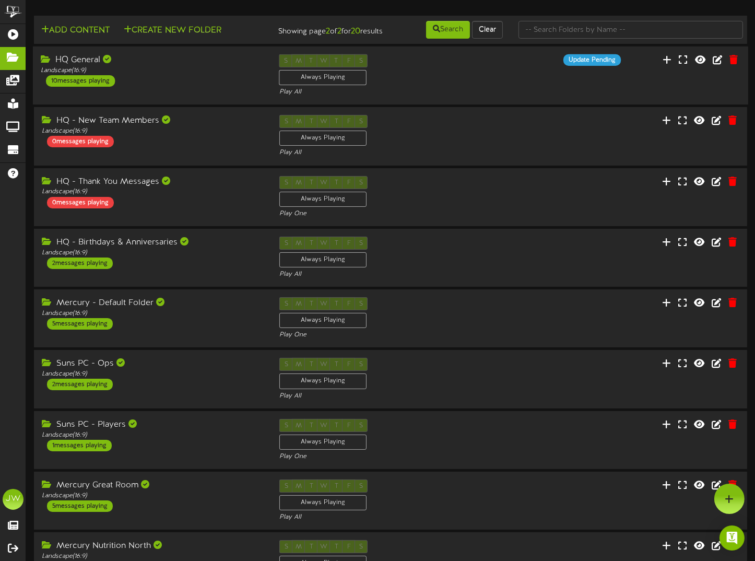
click at [88, 66] on div "HQ General" at bounding box center [152, 60] width 223 height 12
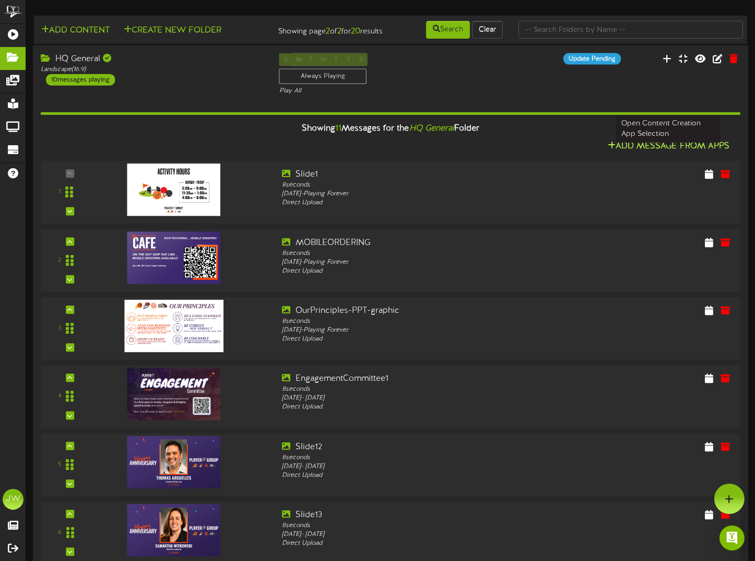
click at [667, 153] on button "Add Message From Apps" at bounding box center [669, 146] width 128 height 13
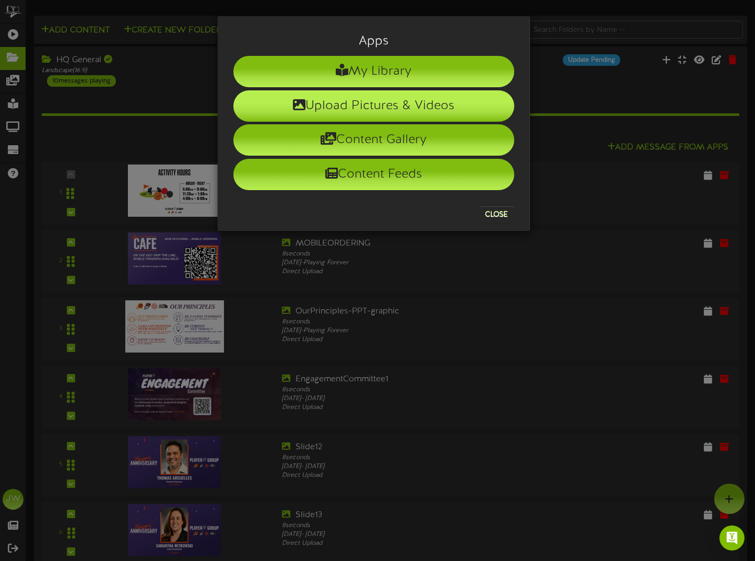
click at [333, 101] on li "Upload Pictures & Videos" at bounding box center [374, 105] width 281 height 31
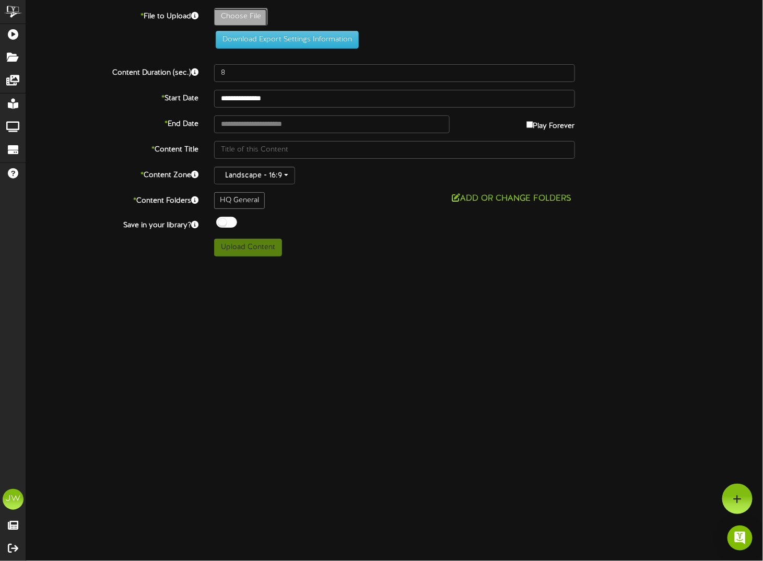
type input "**********"
type input "thisweekinphx"
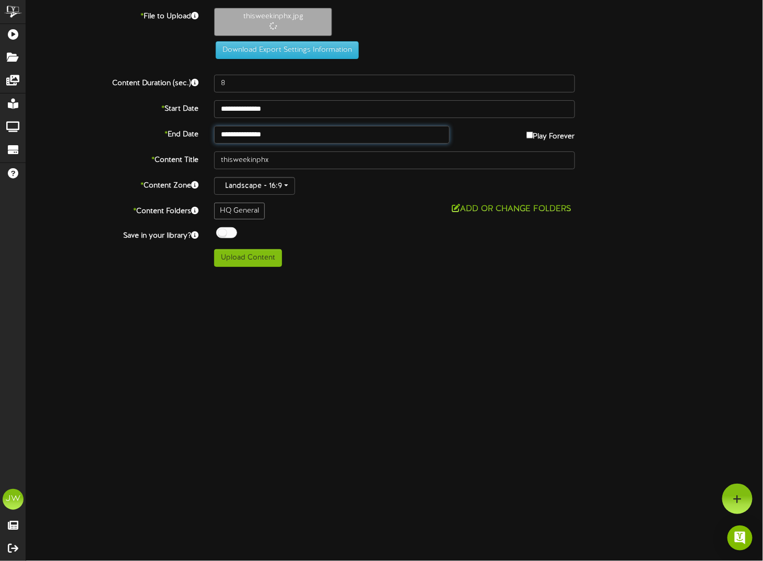
click at [285, 135] on input "**********" at bounding box center [331, 135] width 235 height 18
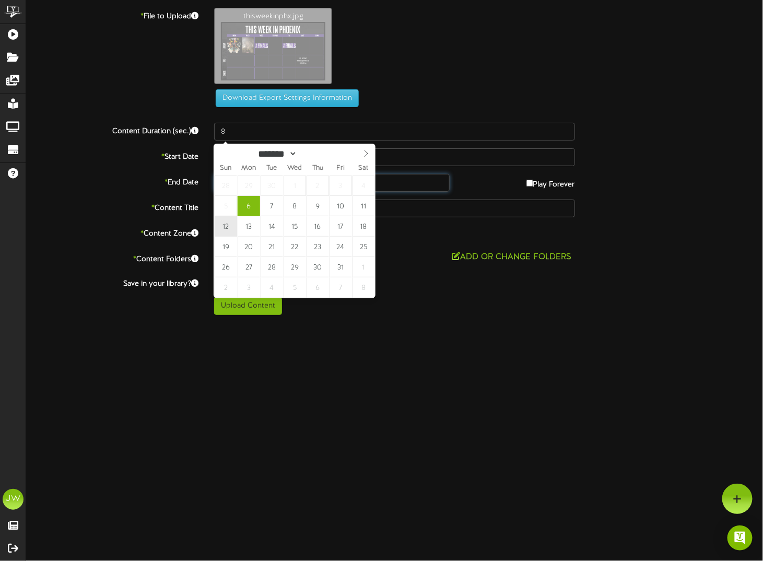
type input "**********"
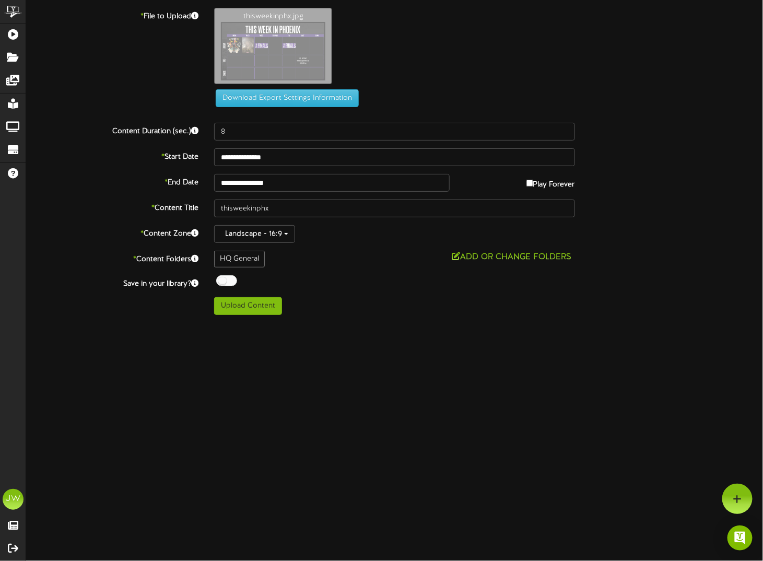
click at [222, 281] on div at bounding box center [226, 280] width 21 height 11
click at [246, 308] on button "Upload Content" at bounding box center [248, 306] width 68 height 18
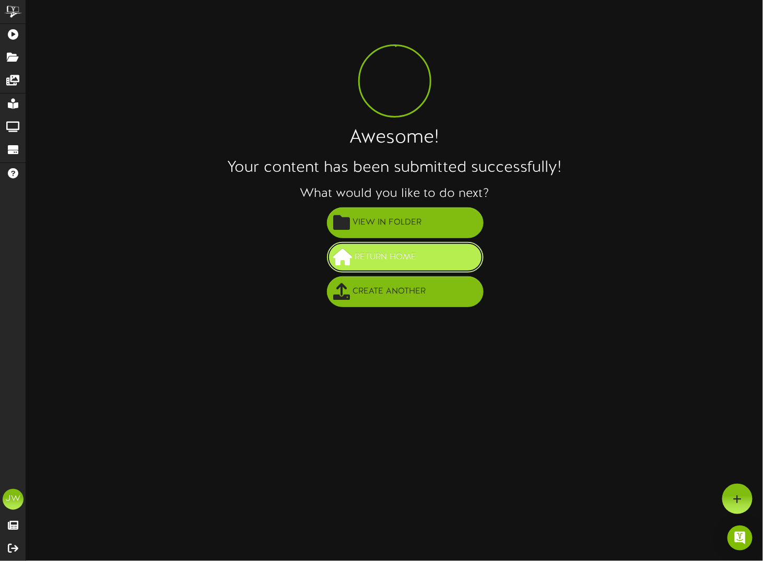
click at [359, 259] on span "Return Home" at bounding box center [386, 257] width 67 height 17
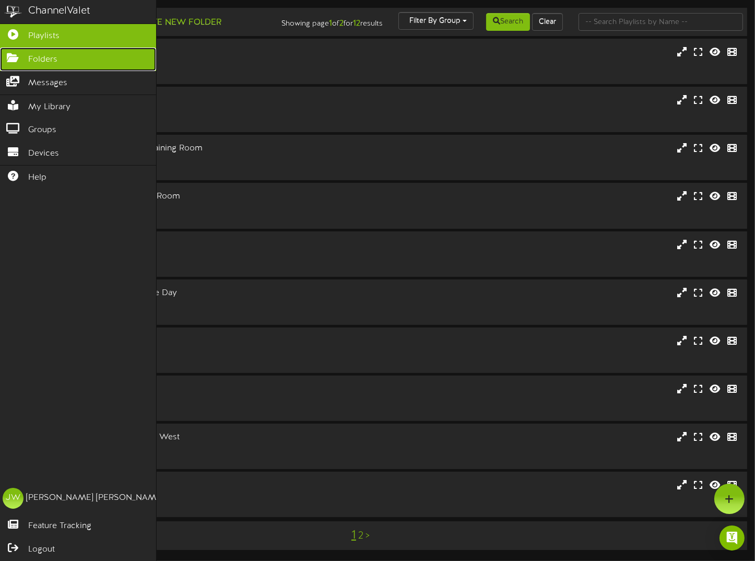
click at [19, 55] on icon at bounding box center [13, 57] width 26 height 8
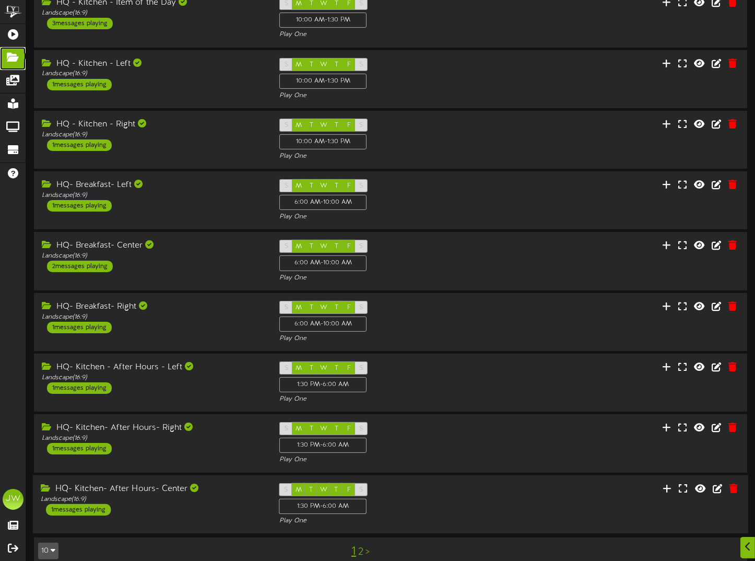
scroll to position [139, 0]
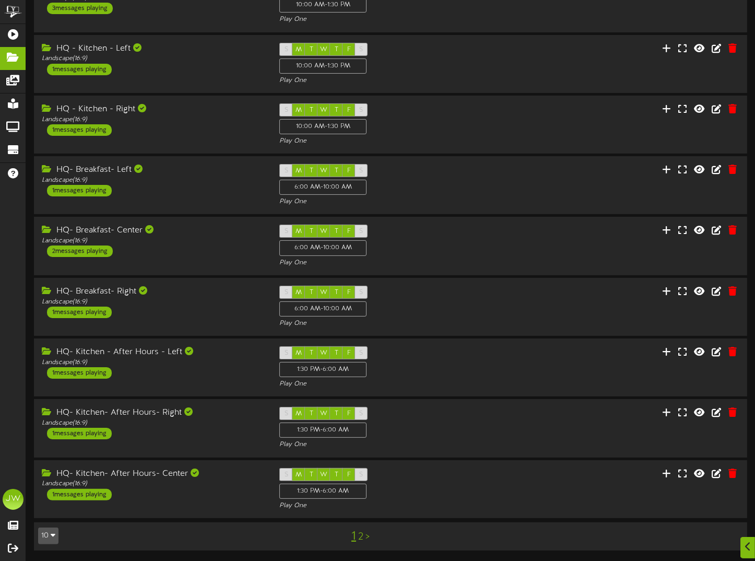
click at [363, 536] on div "1 2 >" at bounding box center [361, 537] width 180 height 20
click at [360, 533] on link "2" at bounding box center [360, 536] width 5 height 11
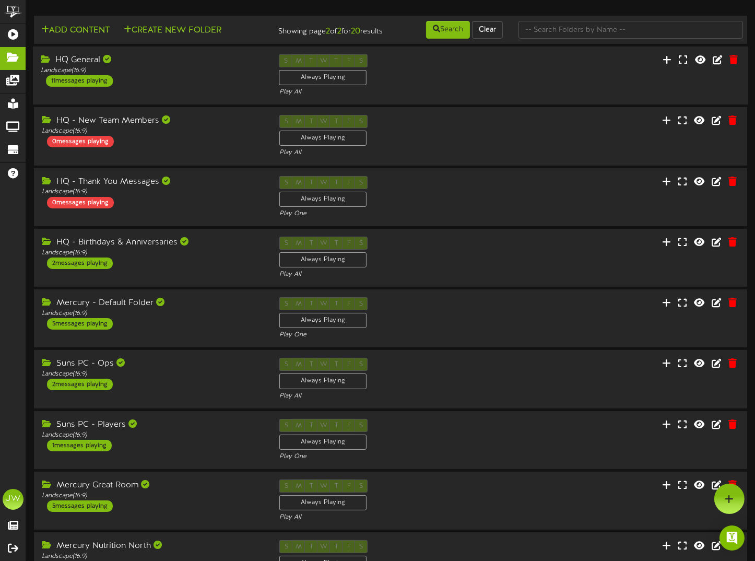
click at [68, 65] on div "HQ General" at bounding box center [152, 60] width 223 height 12
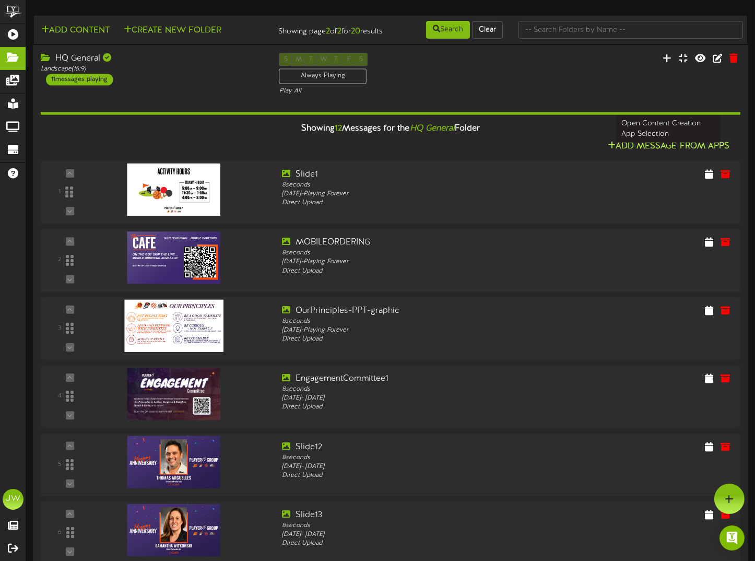
click at [667, 151] on button "Add Message From Apps" at bounding box center [669, 146] width 128 height 13
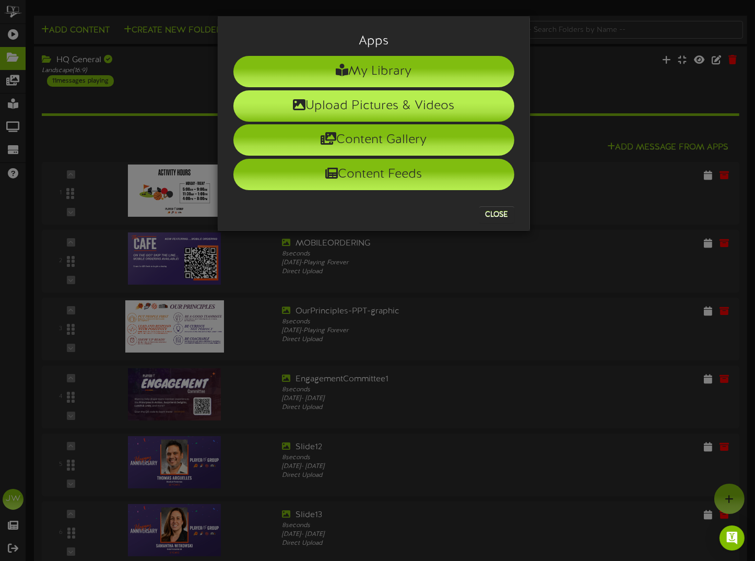
click at [323, 99] on li "Upload Pictures & Videos" at bounding box center [374, 105] width 281 height 31
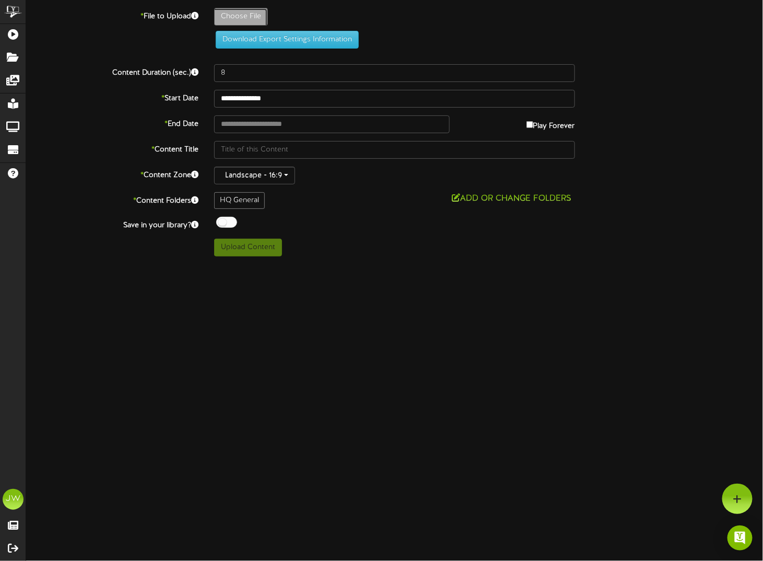
type input "**********"
type input "106107Events"
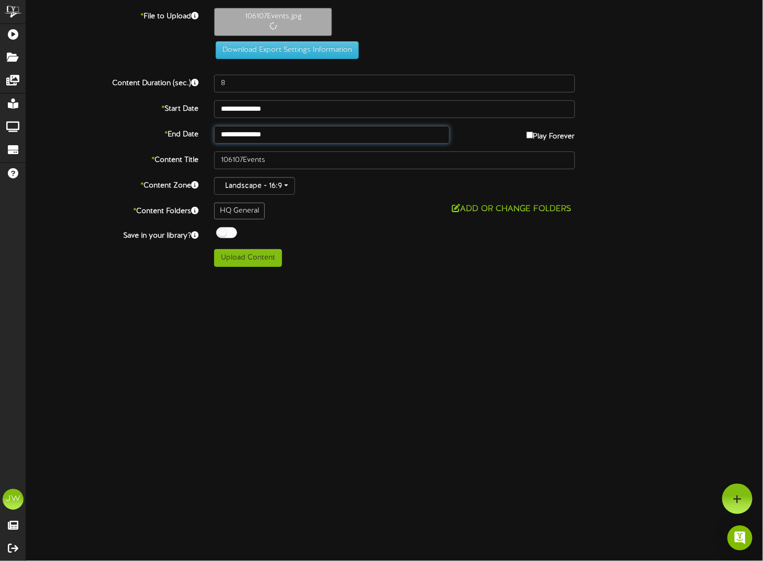
click at [320, 131] on input "**********" at bounding box center [331, 135] width 235 height 18
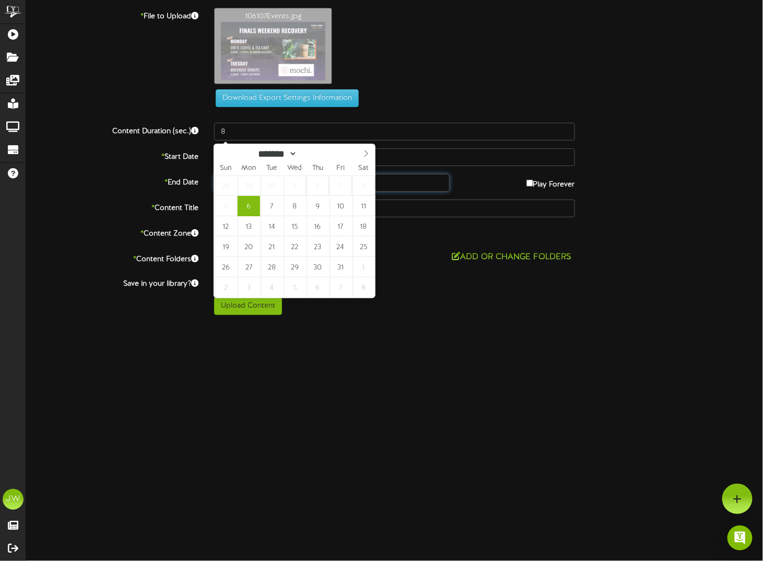
type input "**********"
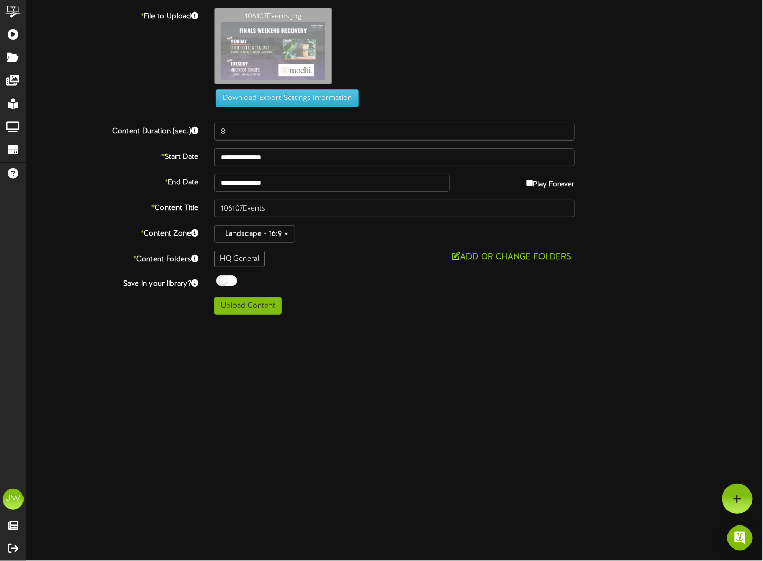
click at [221, 279] on div at bounding box center [226, 280] width 21 height 11
click at [237, 303] on button "Upload Content" at bounding box center [248, 306] width 68 height 18
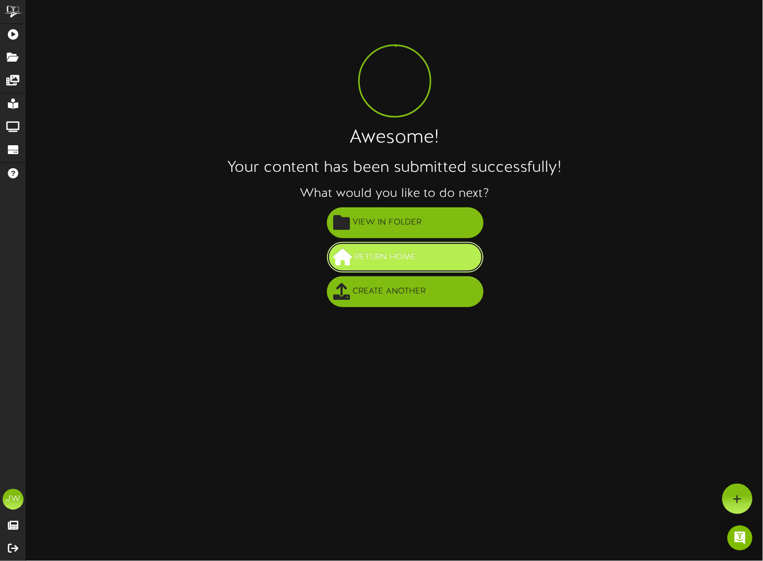
click at [365, 256] on span "Return Home" at bounding box center [386, 257] width 67 height 17
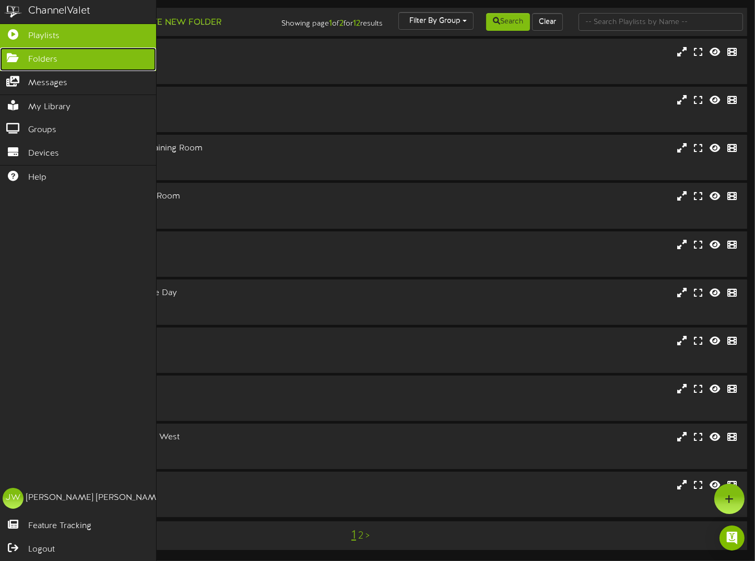
click at [22, 55] on icon at bounding box center [13, 57] width 26 height 8
